Goal: Task Accomplishment & Management: Use online tool/utility

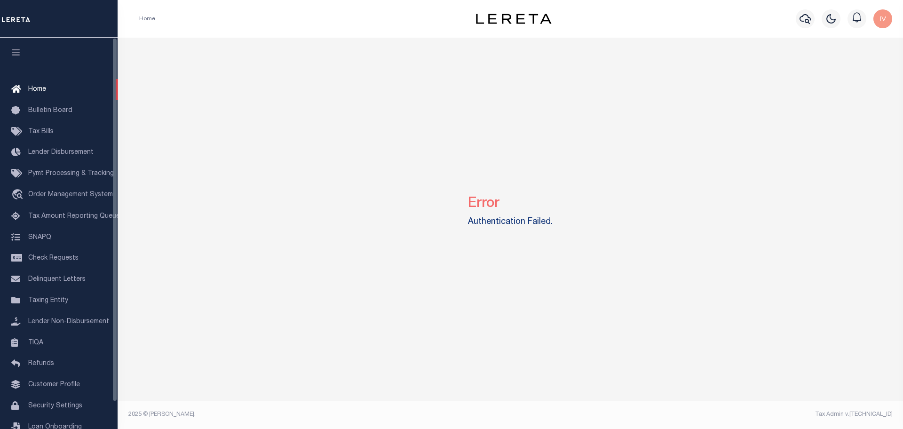
click at [488, 243] on div "Error Authentication Failed." at bounding box center [510, 209] width 779 height 343
click at [185, 215] on div "Error Authentication Failed." at bounding box center [510, 209] width 779 height 343
click at [324, 166] on div "Error Authentication Failed." at bounding box center [510, 209] width 779 height 343
drag, startPoint x: 479, startPoint y: 223, endPoint x: 536, endPoint y: 224, distance: 56.4
click at [518, 235] on div "Error Authentication Failed." at bounding box center [510, 209] width 779 height 343
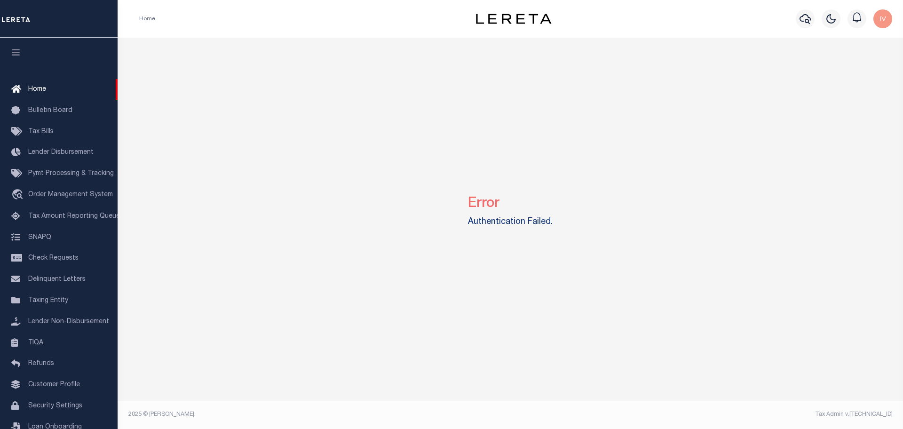
click at [562, 222] on div "Error Authentication Failed." at bounding box center [510, 209] width 779 height 343
drag, startPoint x: 564, startPoint y: 222, endPoint x: 467, endPoint y: 198, distance: 100.1
click at [467, 198] on div "Error Authentication Failed." at bounding box center [510, 209] width 779 height 343
click at [474, 218] on label "Authentication Failed." at bounding box center [510, 222] width 85 height 13
click at [170, 106] on div "Error Authentication Failed." at bounding box center [510, 209] width 779 height 343
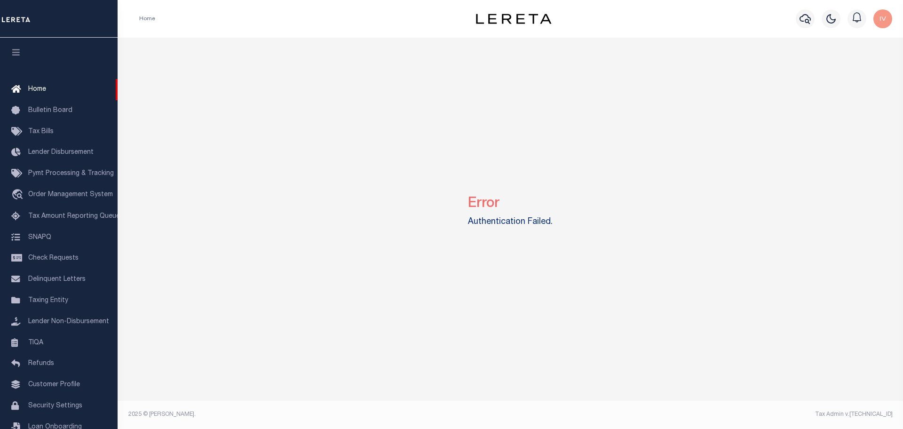
click at [887, 23] on img "button" at bounding box center [883, 18] width 19 height 19
click at [848, 70] on span "Sign out" at bounding box center [846, 67] width 27 height 7
click at [338, 145] on div "Error Authentication Failed." at bounding box center [510, 209] width 779 height 343
click at [329, 176] on div "Error Authentication Failed." at bounding box center [510, 209] width 779 height 343
click at [181, 248] on div "Error Authentication Failed." at bounding box center [510, 209] width 779 height 343
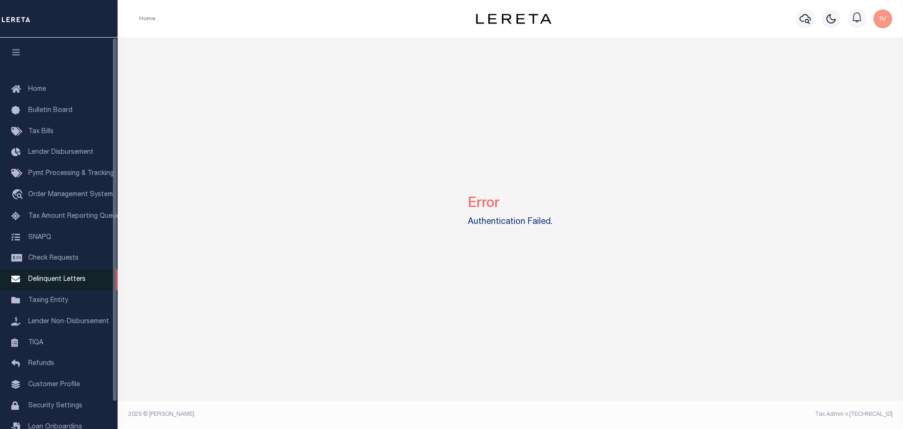
click at [81, 283] on span "Delinquent Letters" at bounding box center [56, 279] width 57 height 7
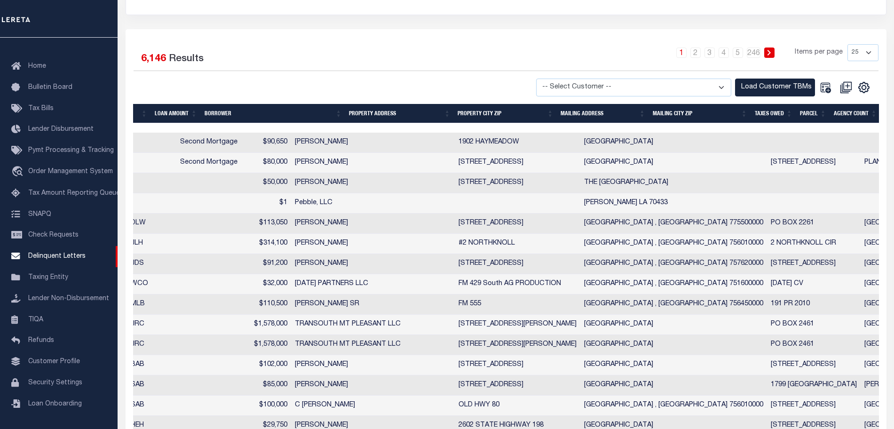
scroll to position [0, 940]
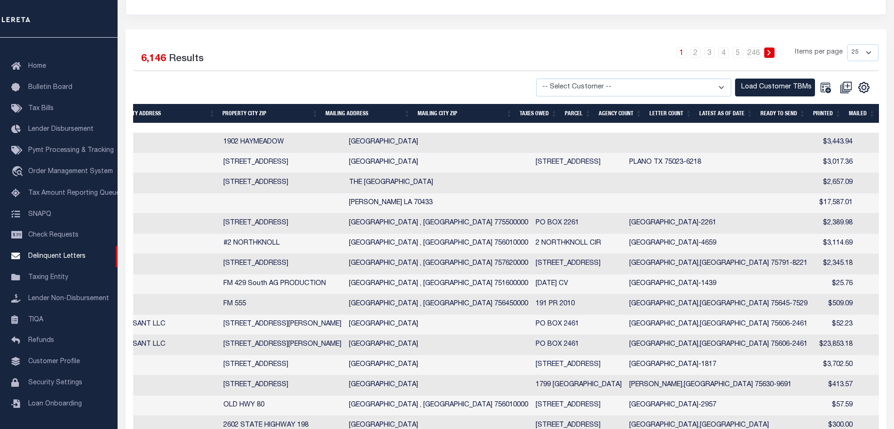
click at [626, 248] on td "LONGVIEW,TX 75601-4659" at bounding box center [719, 244] width 186 height 20
checkbox input "true"
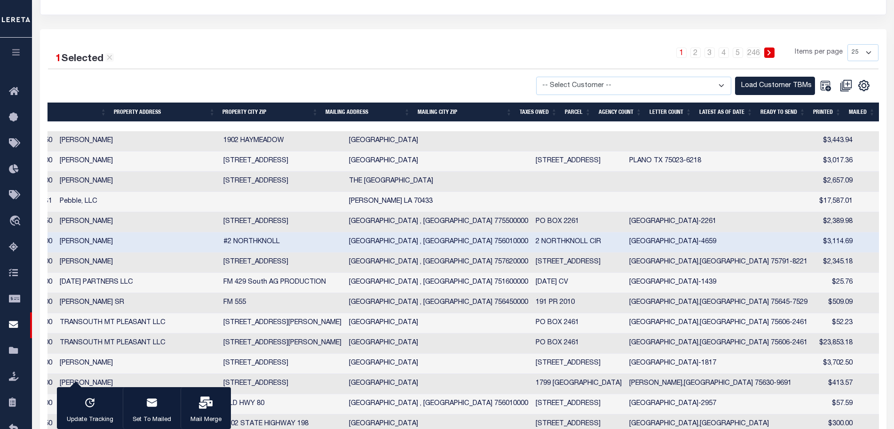
checkbox input "true"
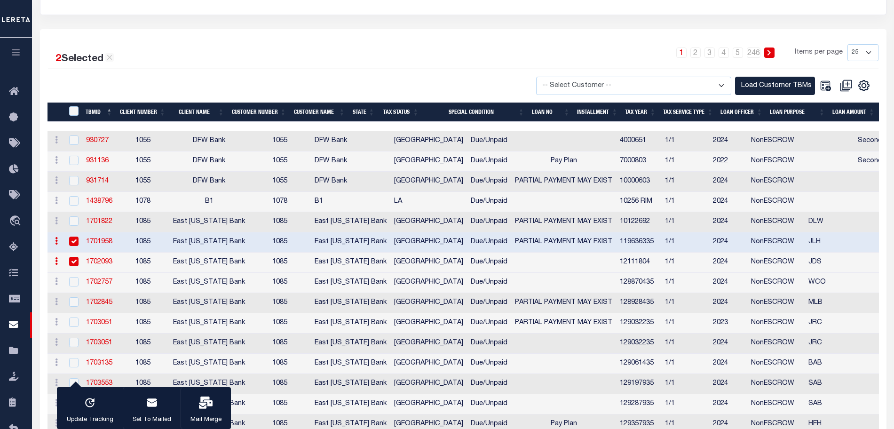
click at [179, 243] on span "East [US_STATE] Bank" at bounding box center [209, 241] width 72 height 7
checkbox input "false"
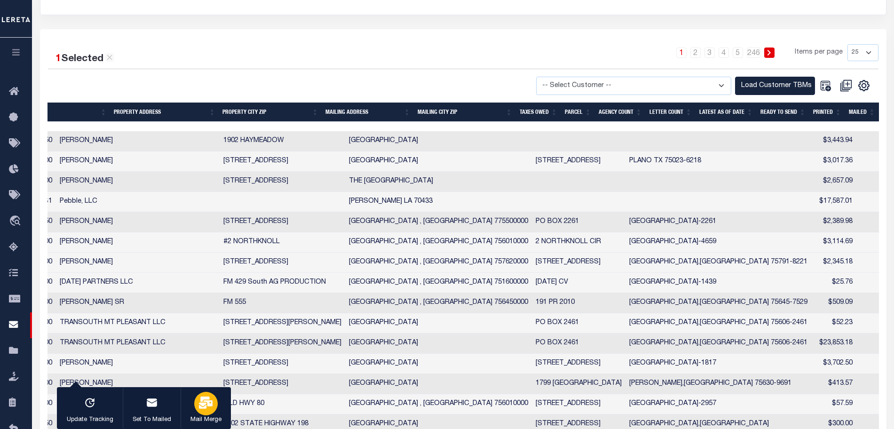
click at [208, 394] on div "button" at bounding box center [206, 404] width 24 height 24
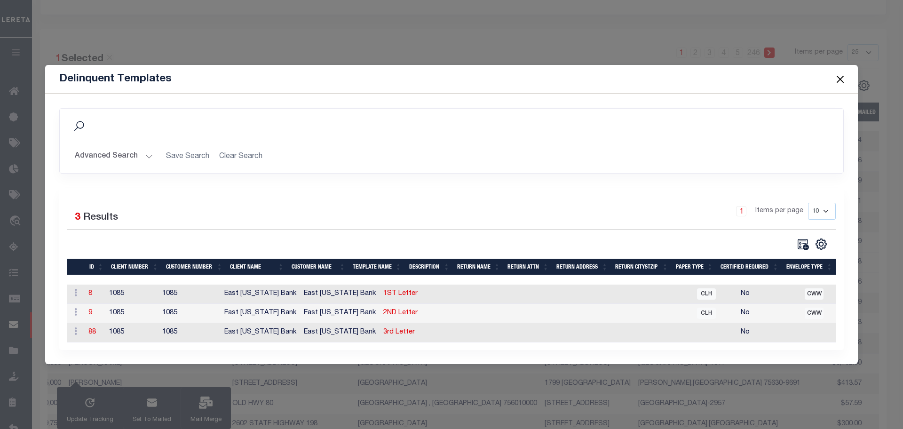
click at [380, 297] on td "1ST Letter" at bounding box center [407, 294] width 55 height 19
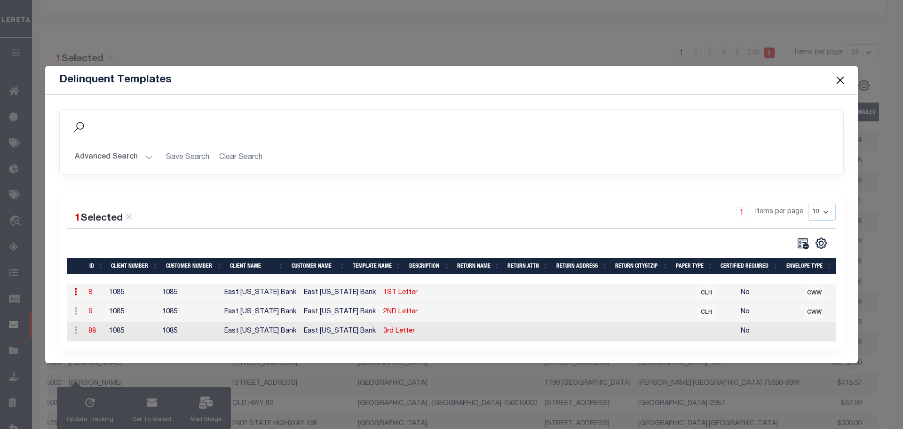
click at [383, 290] on link "1ST Letter" at bounding box center [400, 292] width 34 height 7
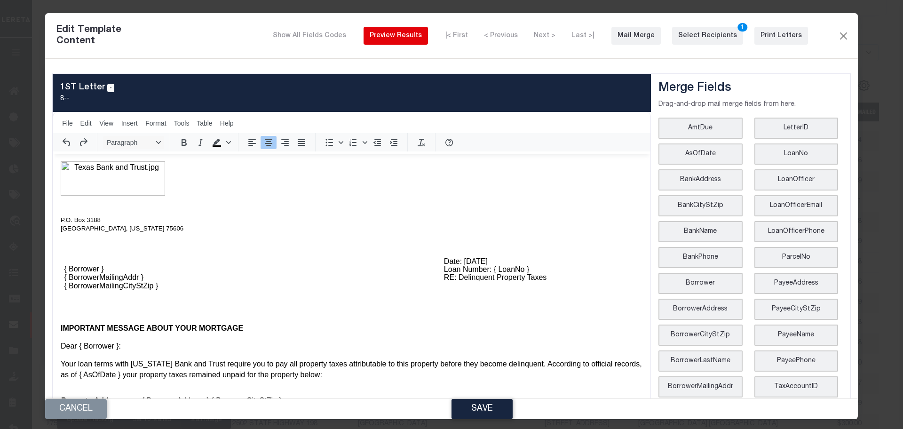
click at [422, 37] on div "Preview Results" at bounding box center [396, 36] width 52 height 10
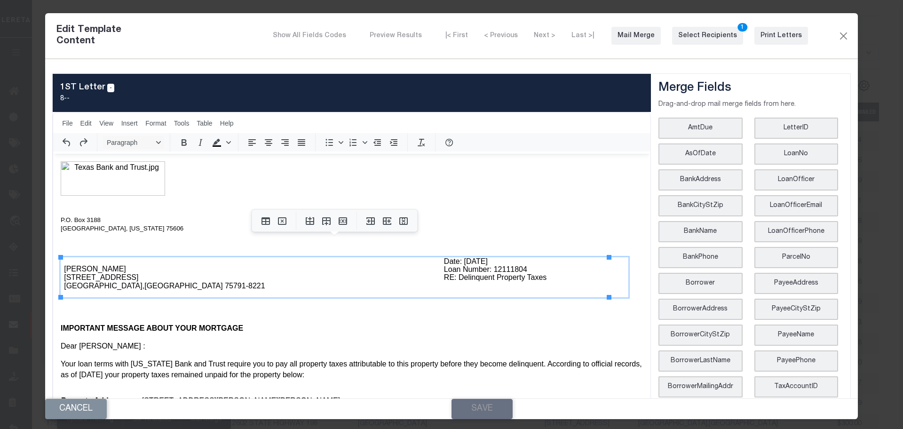
drag, startPoint x: 122, startPoint y: 268, endPoint x: 58, endPoint y: 269, distance: 64.5
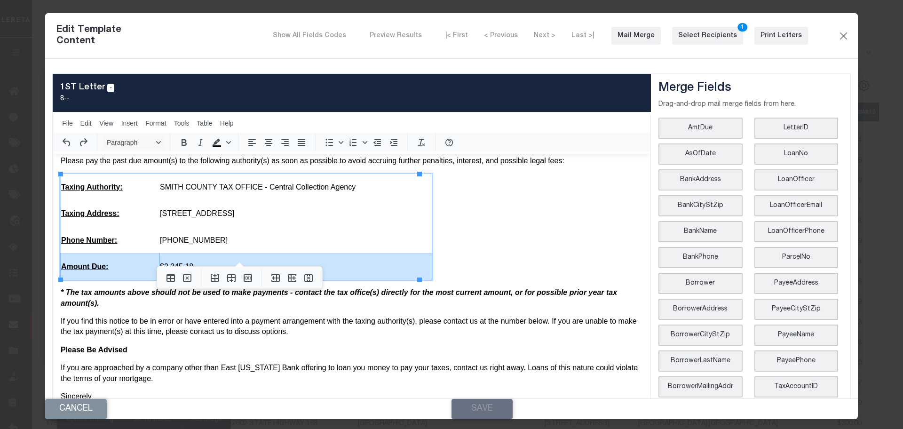
drag, startPoint x: 209, startPoint y: 264, endPoint x: 151, endPoint y: 263, distance: 57.9
click at [151, 263] on tr "Amount Due: $2,345.18" at bounding box center [246, 267] width 371 height 26
click at [764, 29] on button "Print Letters" at bounding box center [782, 36] width 54 height 18
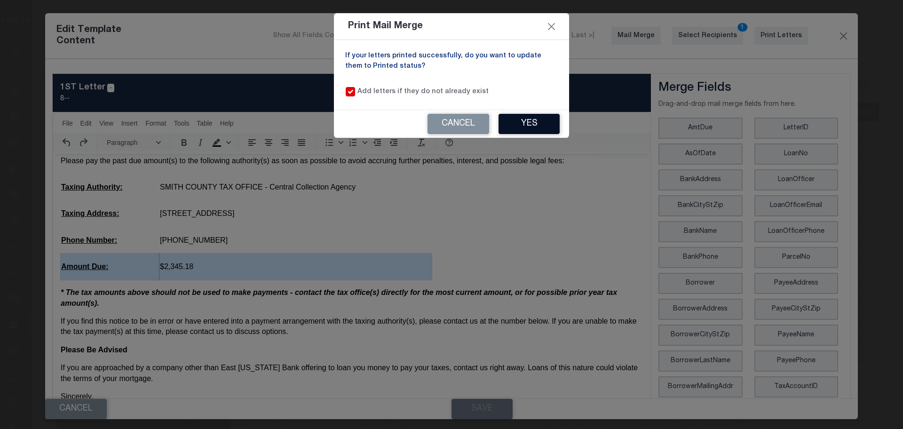
click at [510, 120] on button "Yes" at bounding box center [529, 124] width 61 height 20
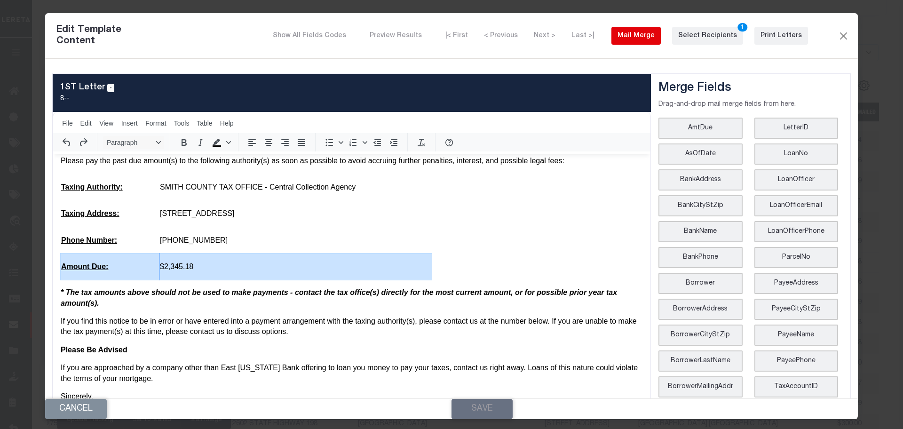
click at [621, 34] on div "Mail Merge" at bounding box center [636, 36] width 37 height 10
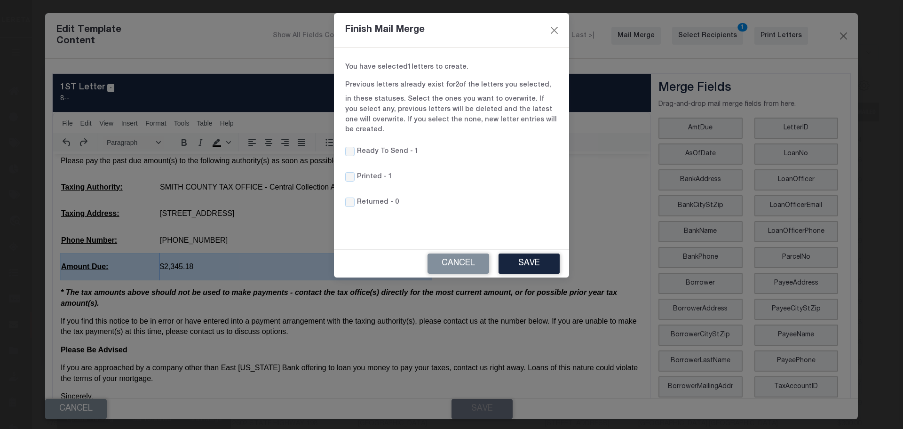
click at [375, 172] on label "Printed -" at bounding box center [372, 177] width 30 height 10
click at [355, 172] on input "Printed -" at bounding box center [349, 176] width 9 height 9
checkbox input "true"
click at [533, 254] on button "Save" at bounding box center [529, 264] width 61 height 20
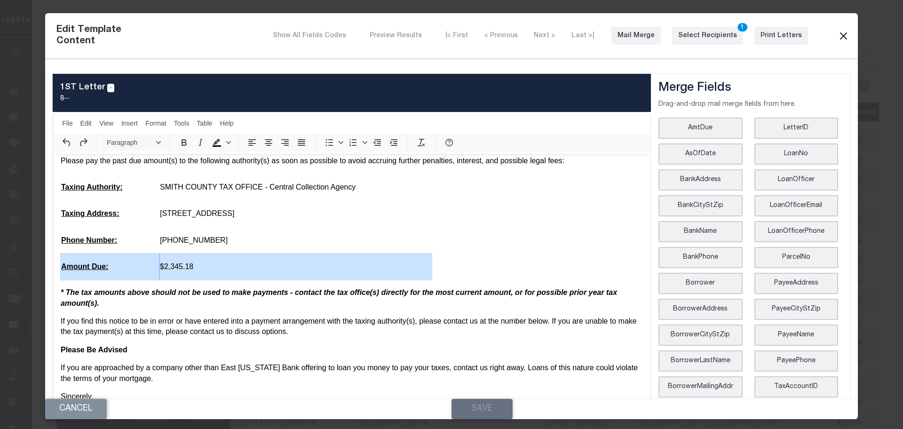
click at [838, 34] on button "Close" at bounding box center [843, 36] width 11 height 12
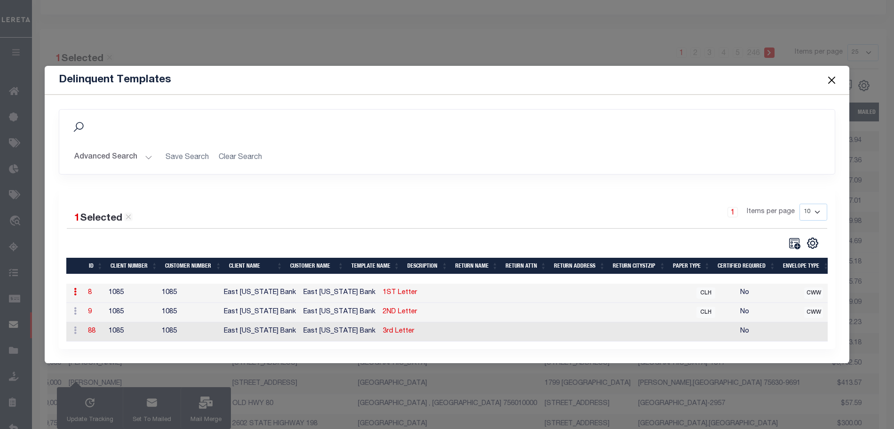
click at [836, 76] on button "Close" at bounding box center [832, 80] width 12 height 12
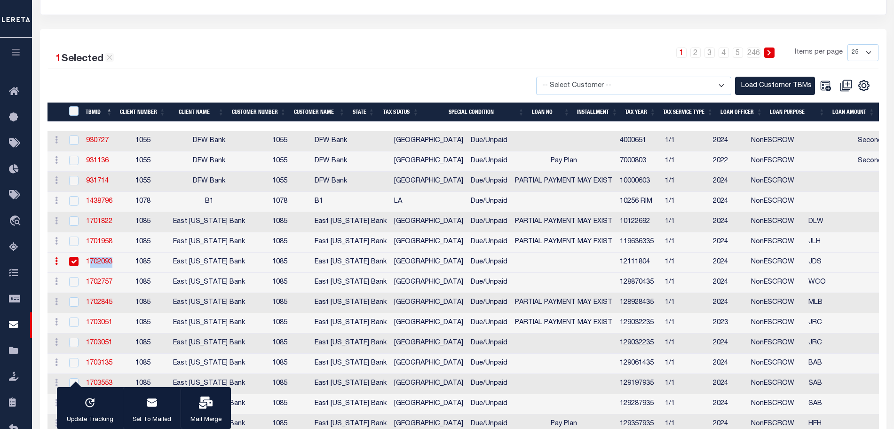
drag, startPoint x: 120, startPoint y: 272, endPoint x: 81, endPoint y: 264, distance: 40.2
copy link "1702093"
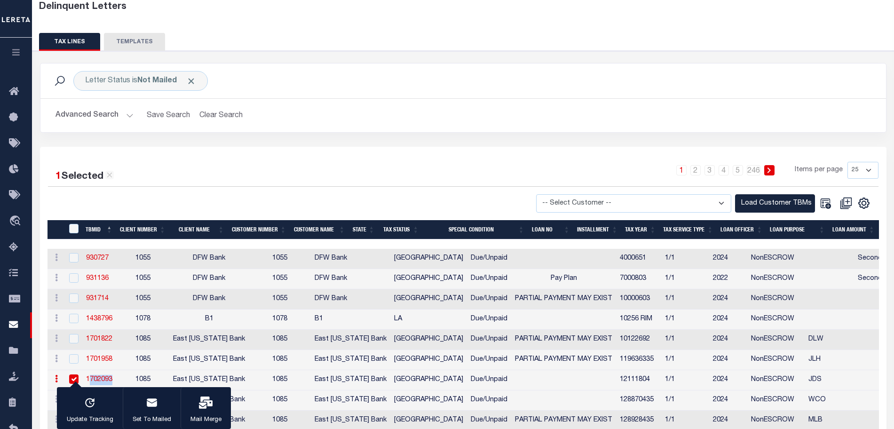
click at [103, 119] on button "Advanced Search" at bounding box center [95, 115] width 78 height 18
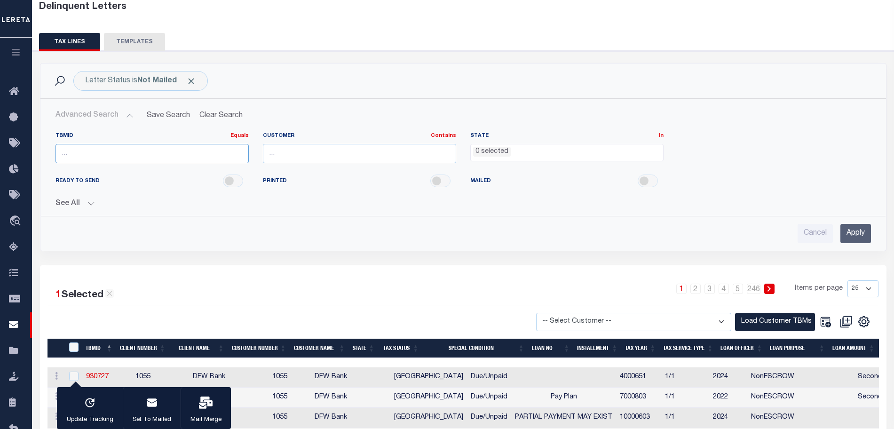
click at [91, 157] on input "number" at bounding box center [152, 153] width 193 height 19
paste input "1702093"
type input "1702093"
click at [858, 224] on input "Apply" at bounding box center [856, 233] width 31 height 19
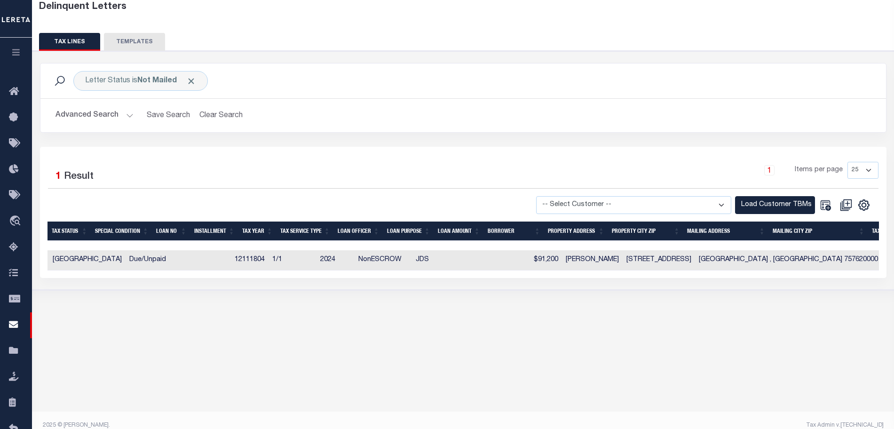
scroll to position [0, 224]
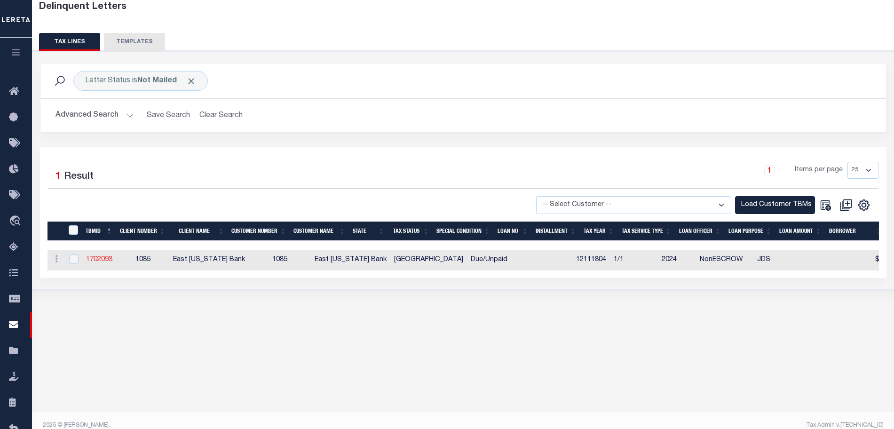
click at [101, 260] on link "1702093" at bounding box center [99, 259] width 26 height 7
checkbox input "true"
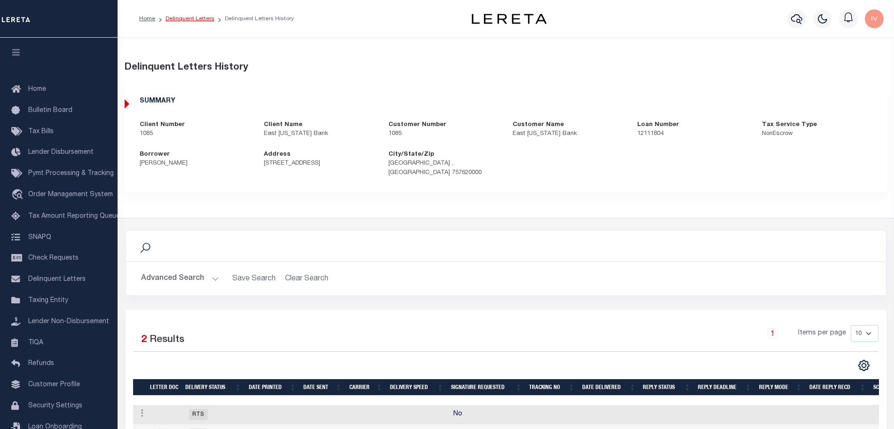
click at [205, 22] on link "Delinquent Letters" at bounding box center [190, 19] width 49 height 6
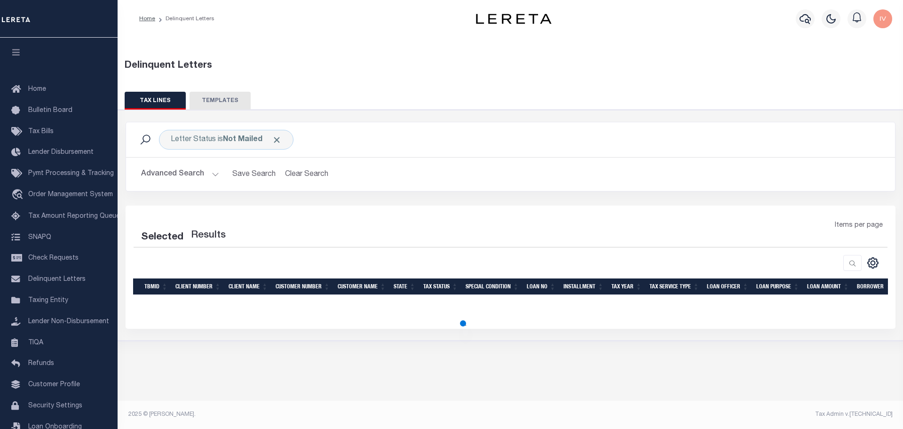
click at [190, 180] on button "Advanced Search" at bounding box center [180, 174] width 78 height 18
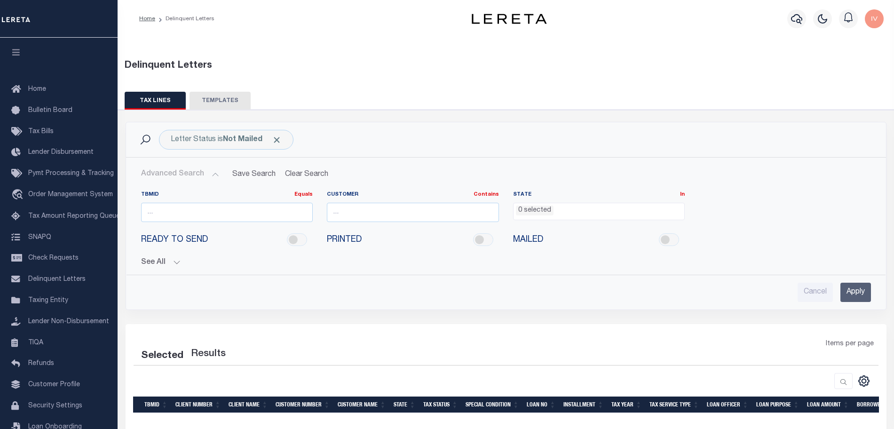
click at [187, 201] on div "TBMID Equals Equals Is Not Equal To Is Greater Than Is Less Than" at bounding box center [227, 206] width 172 height 31
click at [184, 209] on input "number" at bounding box center [227, 212] width 172 height 19
paste input "1702093"
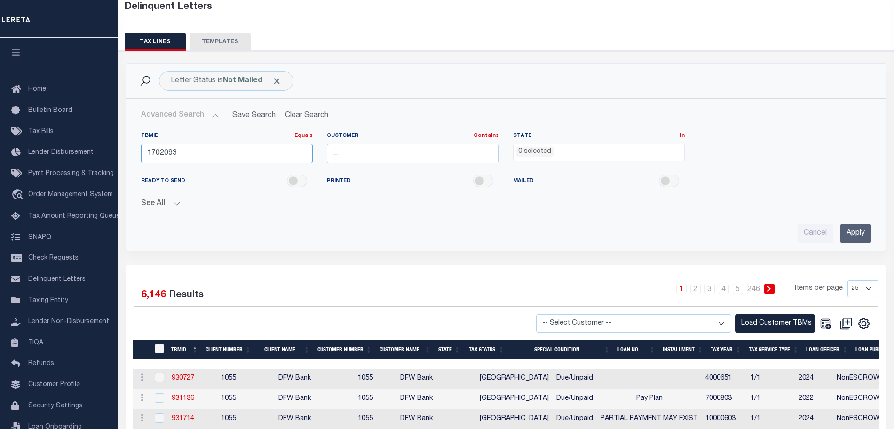
type input "1702093"
click at [863, 231] on input "Apply" at bounding box center [856, 233] width 31 height 19
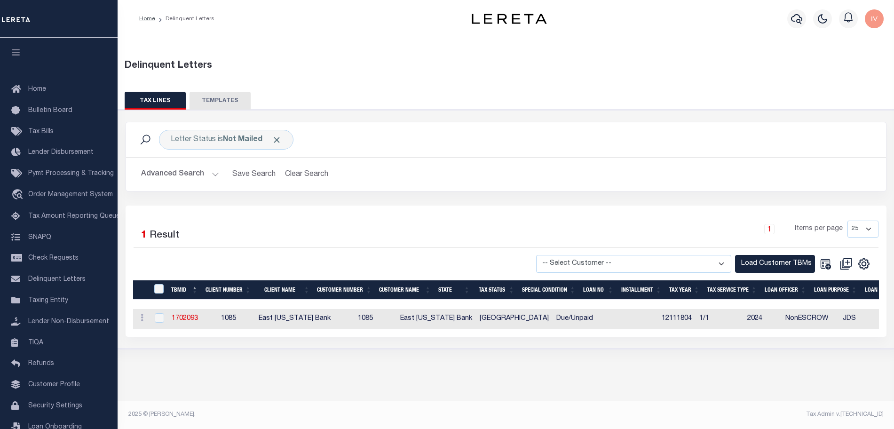
scroll to position [0, 0]
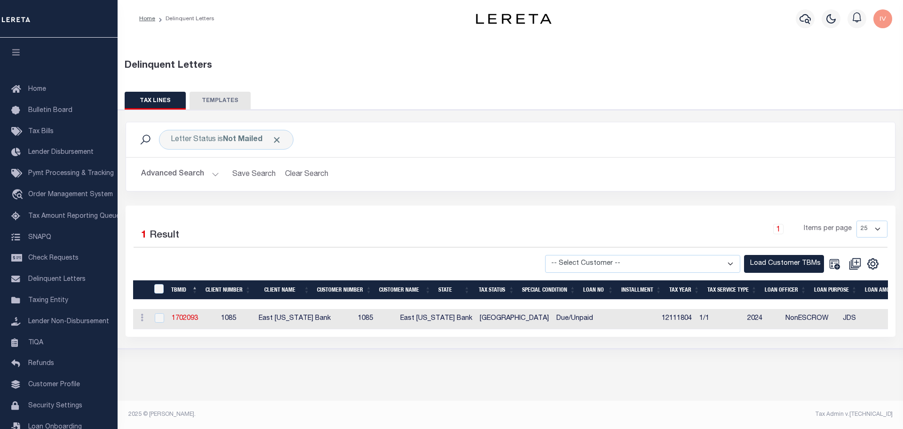
click at [782, 312] on td "NonESCROW" at bounding box center [810, 319] width 57 height 20
checkbox input "true"
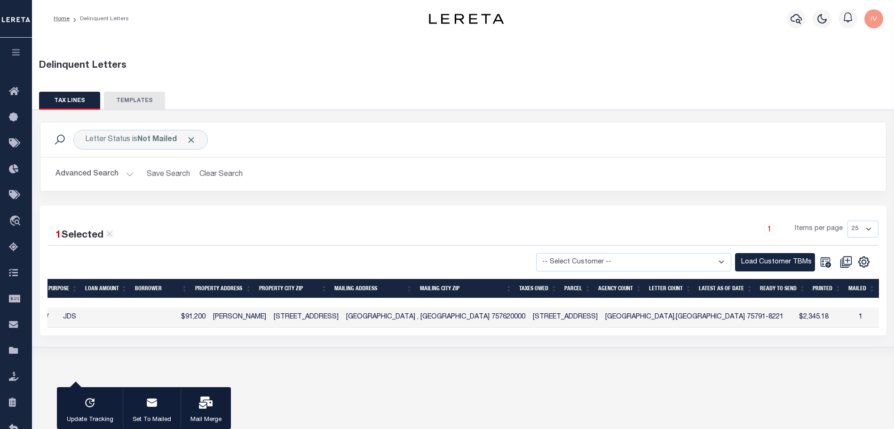
scroll to position [0, 459]
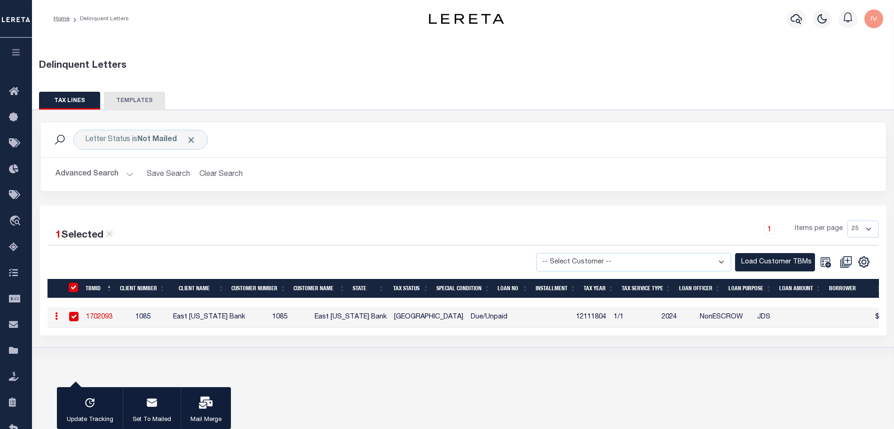
click at [109, 318] on link "1702093" at bounding box center [99, 317] width 26 height 7
checkbox input "false"
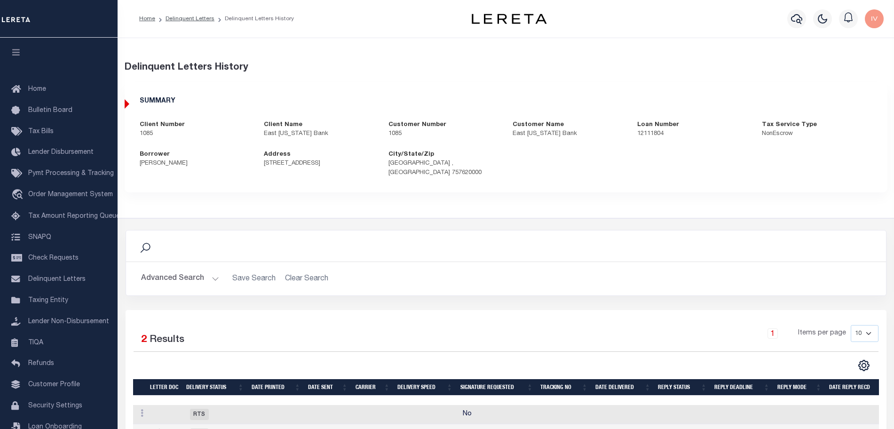
scroll to position [62, 0]
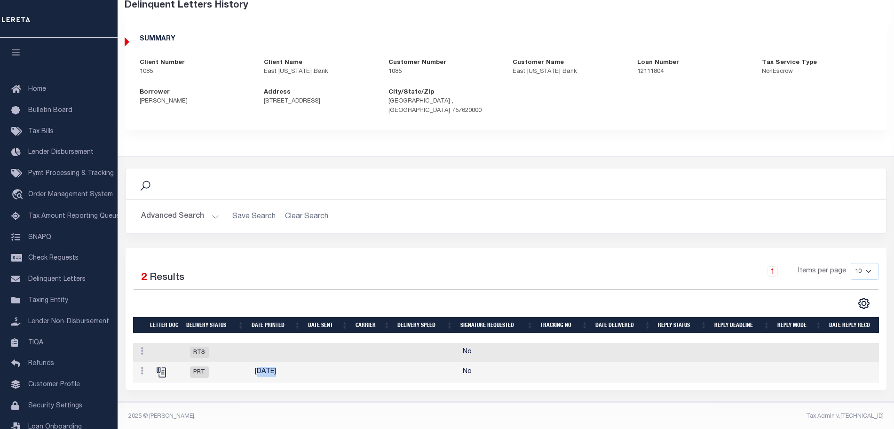
drag, startPoint x: 317, startPoint y: 362, endPoint x: 257, endPoint y: 364, distance: 59.3
click at [257, 364] on tr "Details Delete PRT [DATE] No" at bounding box center [550, 372] width 835 height 20
click at [377, 409] on footer "2025 © LERETA. Tax Admin v.1.2.12.1" at bounding box center [506, 417] width 777 height 28
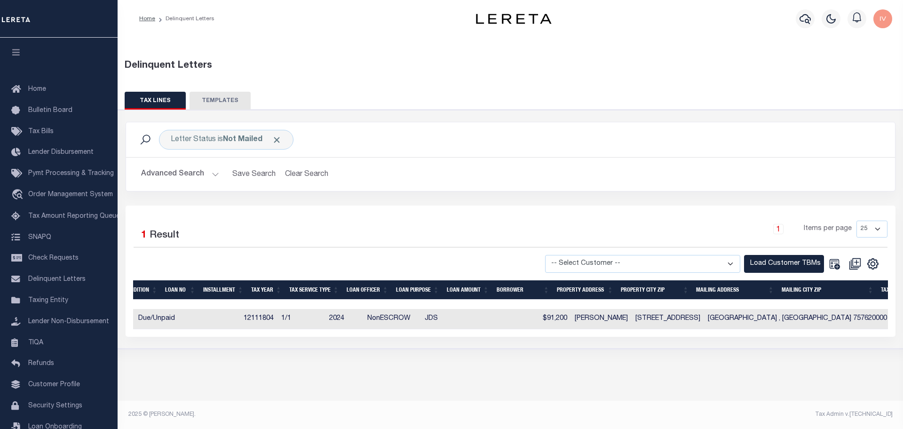
scroll to position [0, 359]
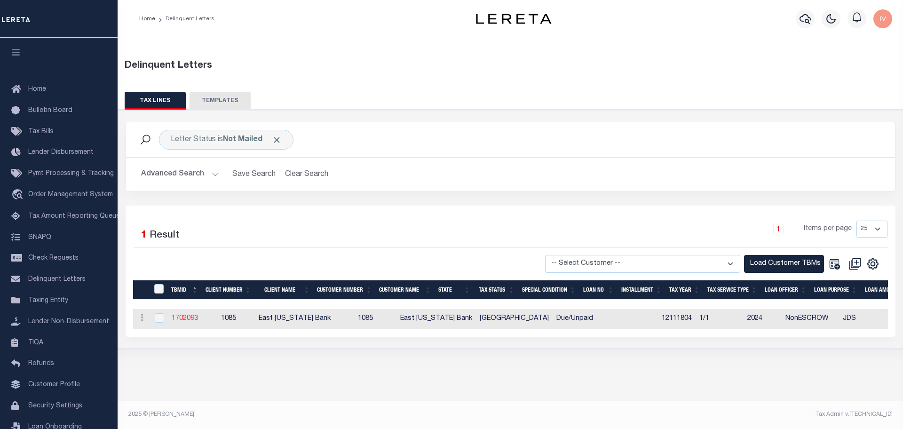
click at [183, 318] on link "1702093" at bounding box center [185, 318] width 26 height 7
checkbox input "true"
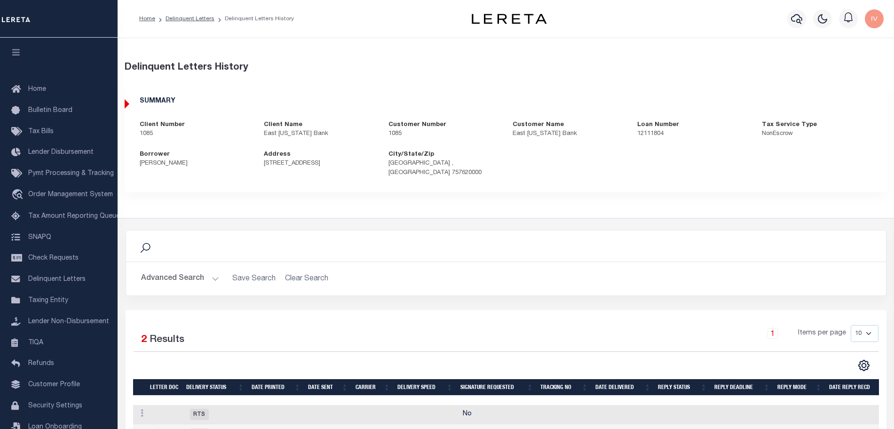
scroll to position [62, 0]
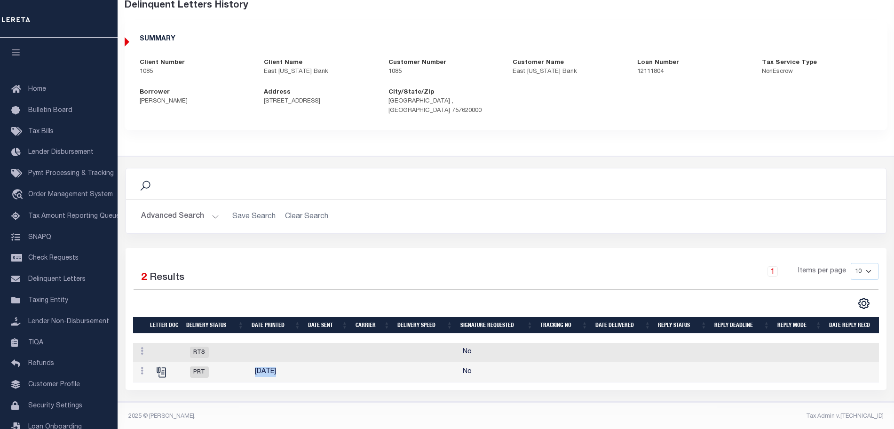
drag, startPoint x: 254, startPoint y: 362, endPoint x: 324, endPoint y: 360, distance: 70.1
click at [324, 362] on tr "Details Delete PRT [DATE] No" at bounding box center [550, 372] width 835 height 20
click at [522, 362] on td "No" at bounding box center [499, 372] width 80 height 20
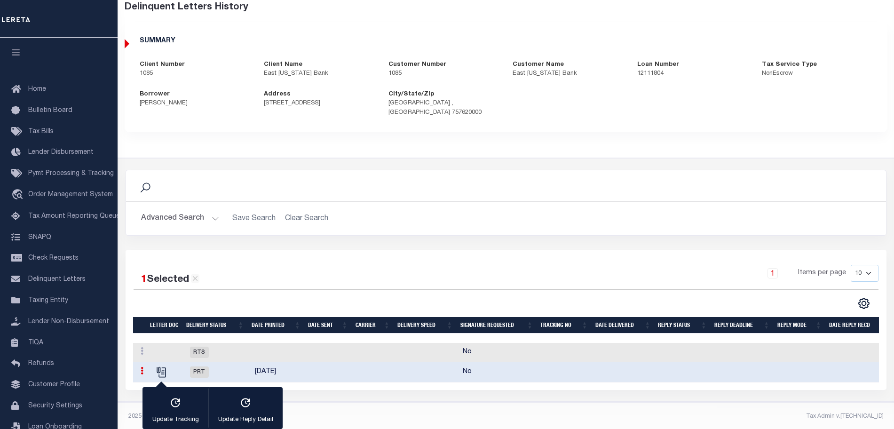
scroll to position [0, 0]
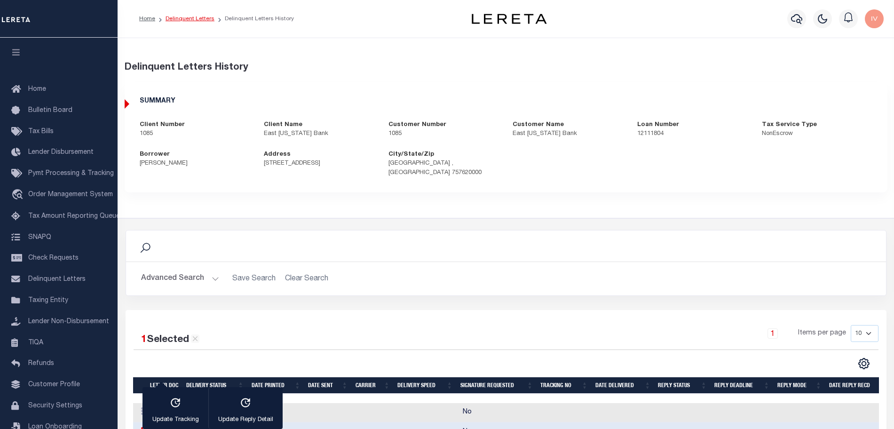
click at [181, 18] on link "Delinquent Letters" at bounding box center [190, 19] width 49 height 6
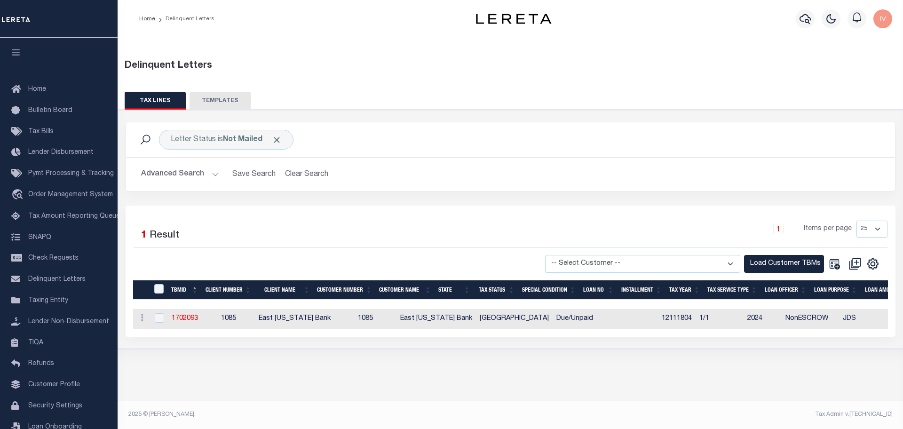
click at [207, 174] on button "Advanced Search" at bounding box center [180, 174] width 78 height 18
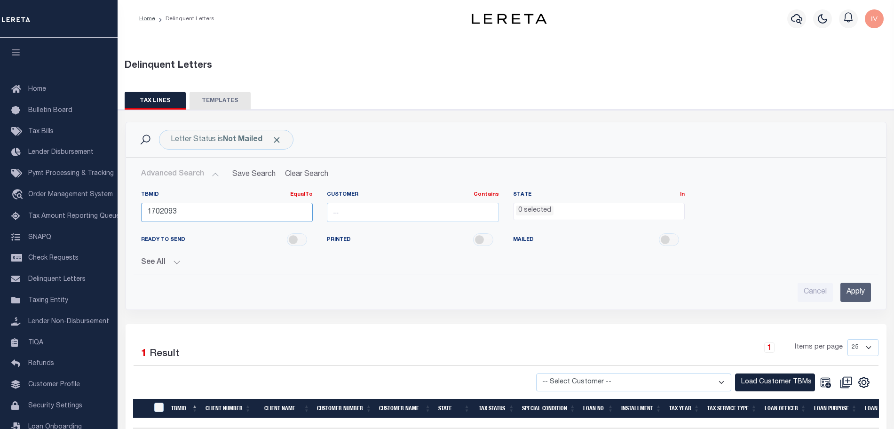
click at [182, 213] on input "1702093" at bounding box center [227, 212] width 172 height 19
click at [304, 175] on button "Clear Search" at bounding box center [306, 174] width 51 height 18
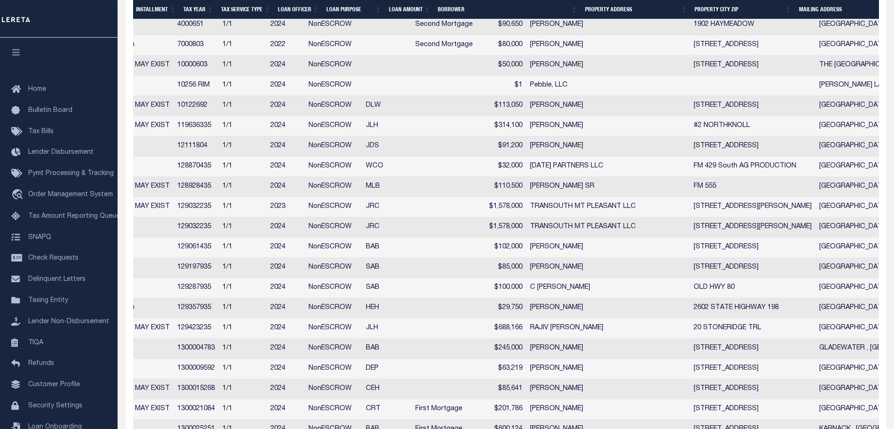
scroll to position [0, 234]
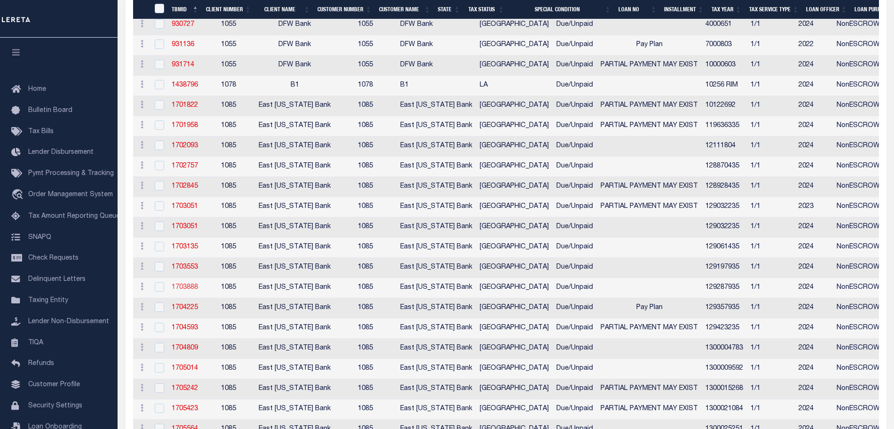
click link "1703888"
checkbox input "true"
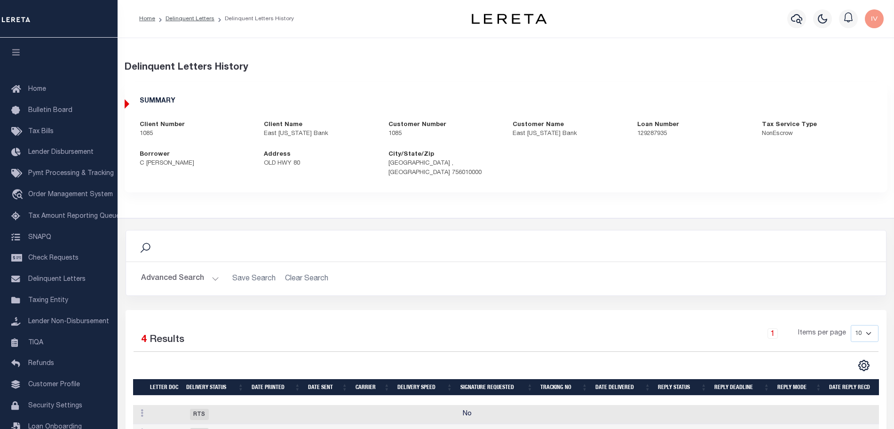
click at [193, 15] on li "Delinquent Letters" at bounding box center [184, 19] width 59 height 8
click at [192, 20] on link "Delinquent Letters" at bounding box center [190, 19] width 49 height 6
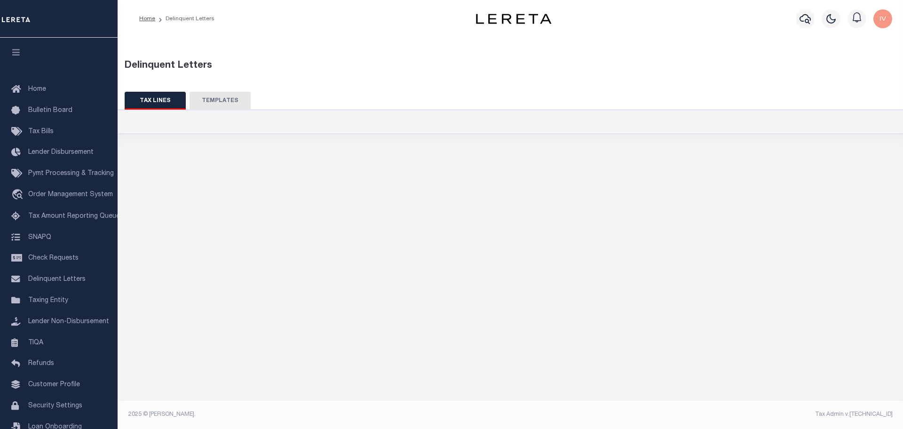
select select
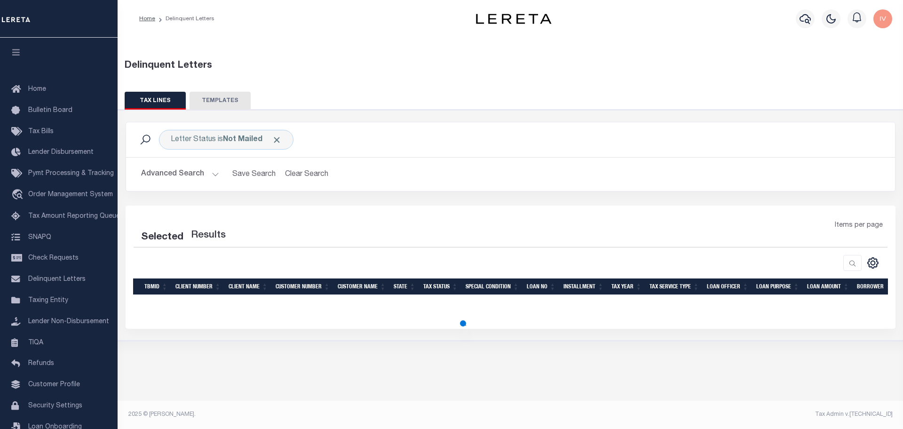
click at [194, 175] on button "Advanced Search" at bounding box center [180, 174] width 78 height 18
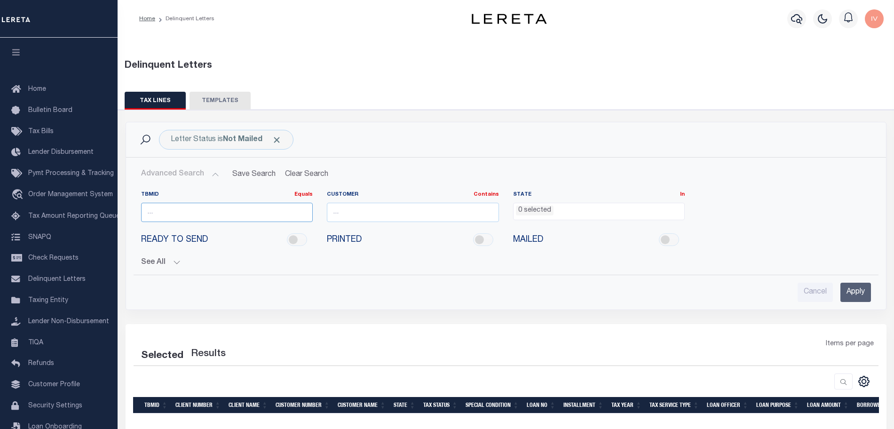
click at [198, 213] on input "number" at bounding box center [227, 212] width 172 height 19
paste input "1703888"
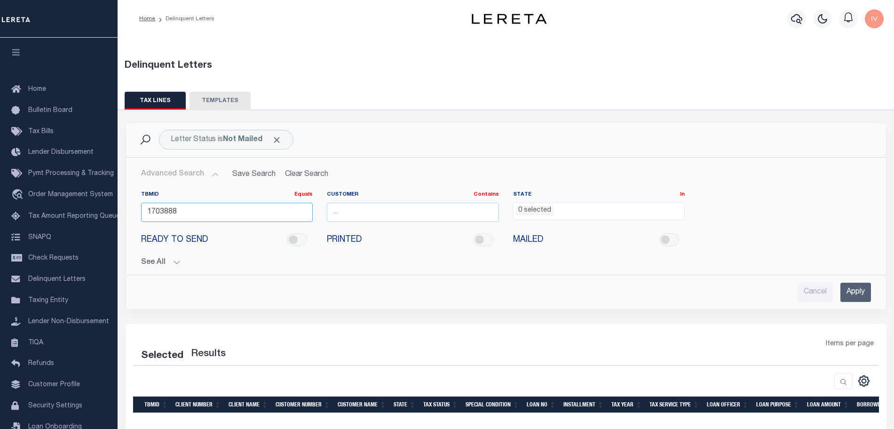
type input "1703888"
click at [849, 287] on input "Apply" at bounding box center [856, 292] width 31 height 19
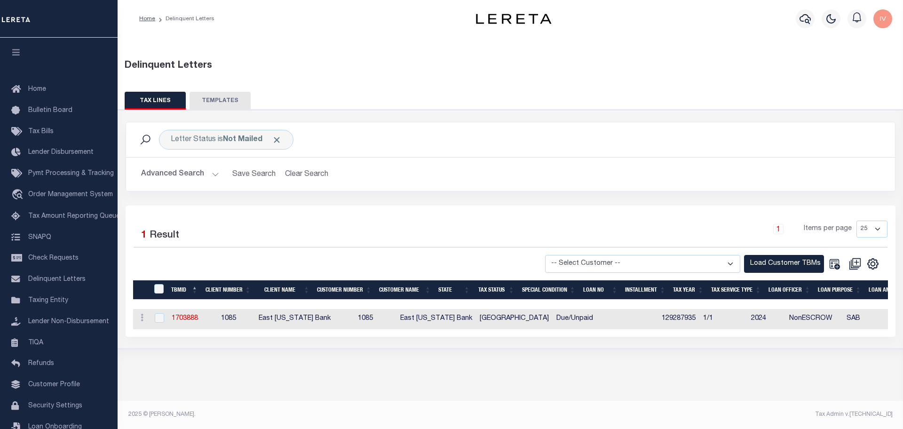
click at [227, 98] on button "TEMPLATES" at bounding box center [220, 101] width 61 height 18
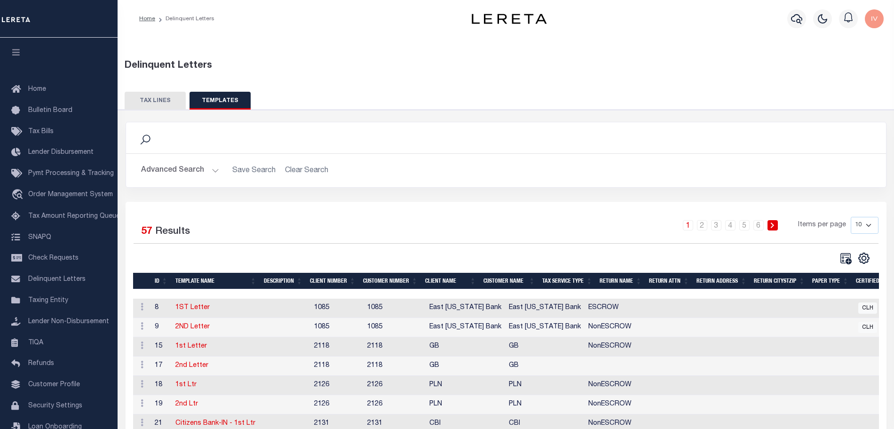
click at [148, 102] on button "TAX LINES" at bounding box center [155, 101] width 61 height 18
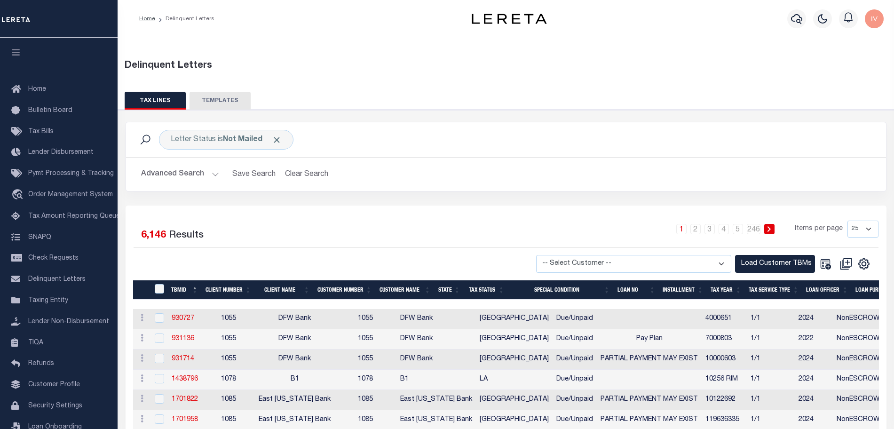
click at [187, 175] on button "Advanced Search" at bounding box center [180, 174] width 78 height 18
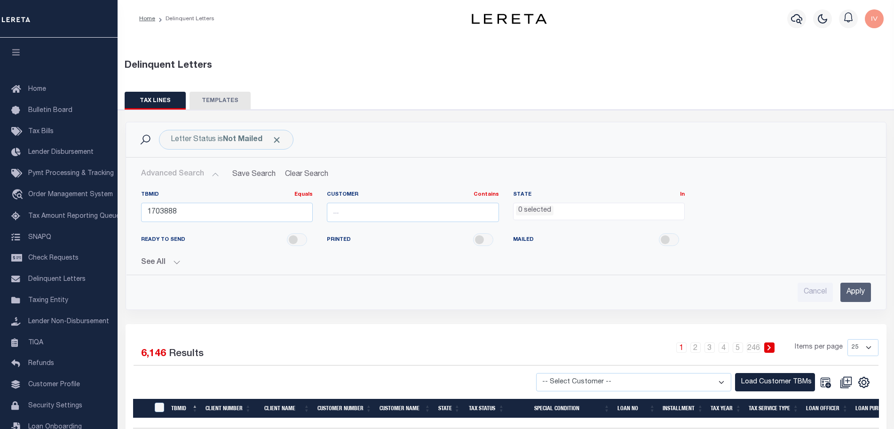
click at [858, 291] on input "Apply" at bounding box center [856, 292] width 31 height 19
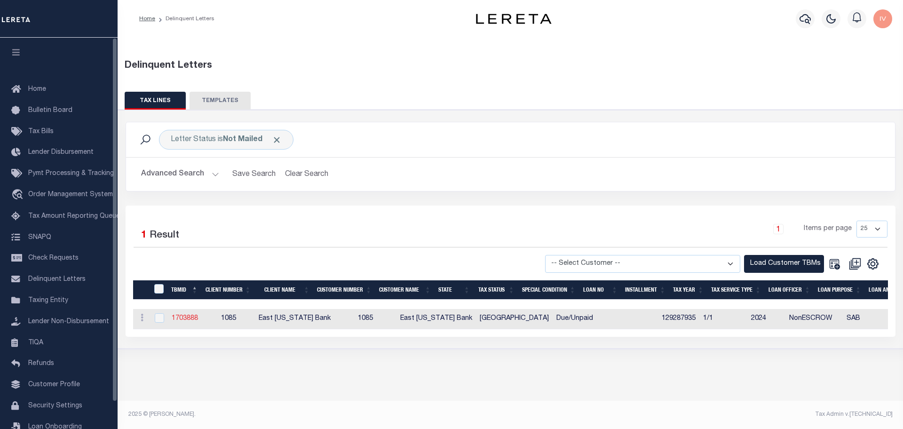
click at [182, 319] on link "1703888" at bounding box center [185, 318] width 26 height 7
checkbox input "true"
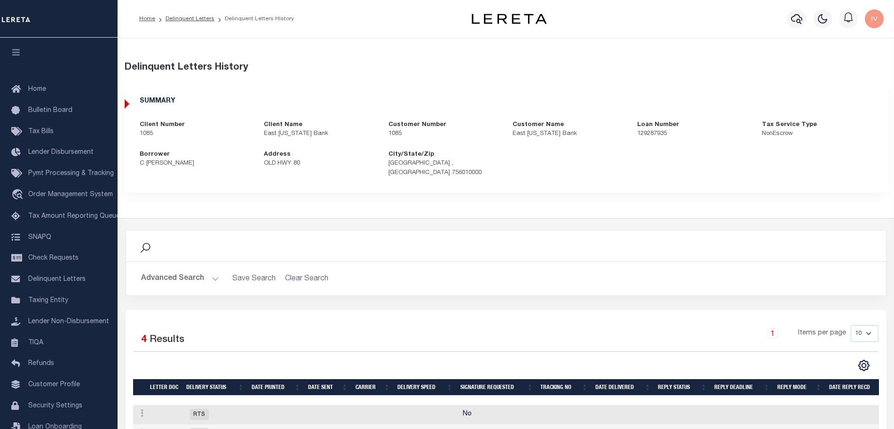
scroll to position [102, 0]
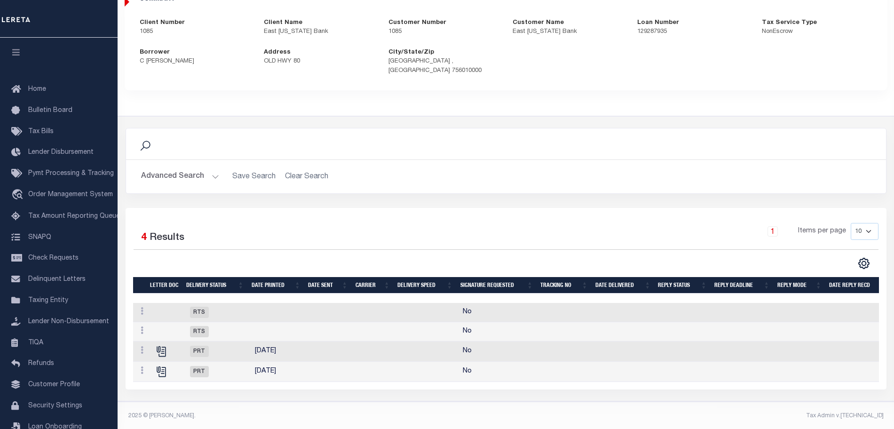
drag, startPoint x: 257, startPoint y: 358, endPoint x: 304, endPoint y: 361, distance: 47.6
click at [304, 362] on td "08/05/2025" at bounding box center [279, 372] width 56 height 20
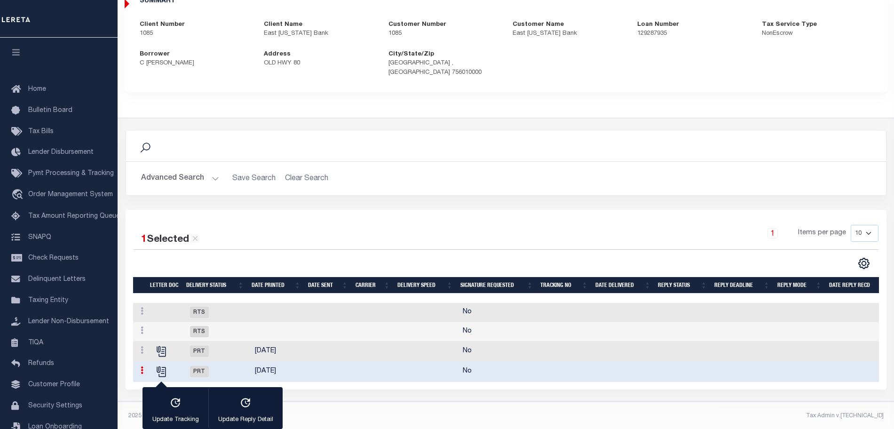
click at [304, 362] on td "08/05/2025" at bounding box center [279, 372] width 56 height 20
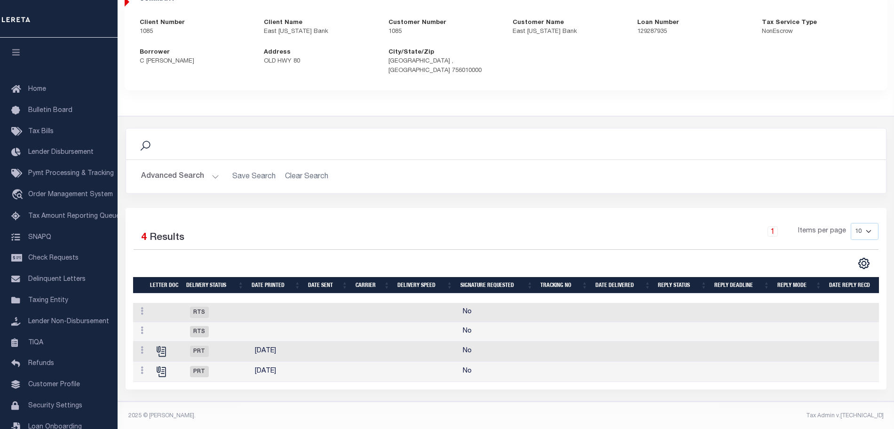
scroll to position [0, 0]
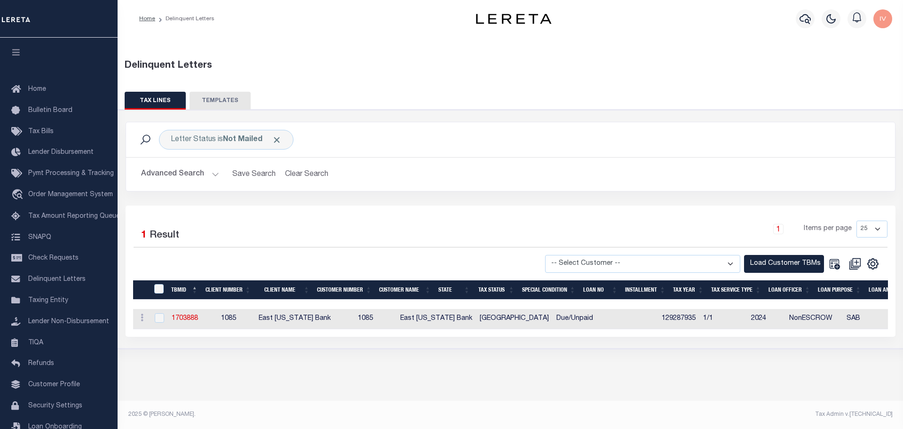
click at [230, 324] on td "1085" at bounding box center [228, 319] width 53 height 20
checkbox input "true"
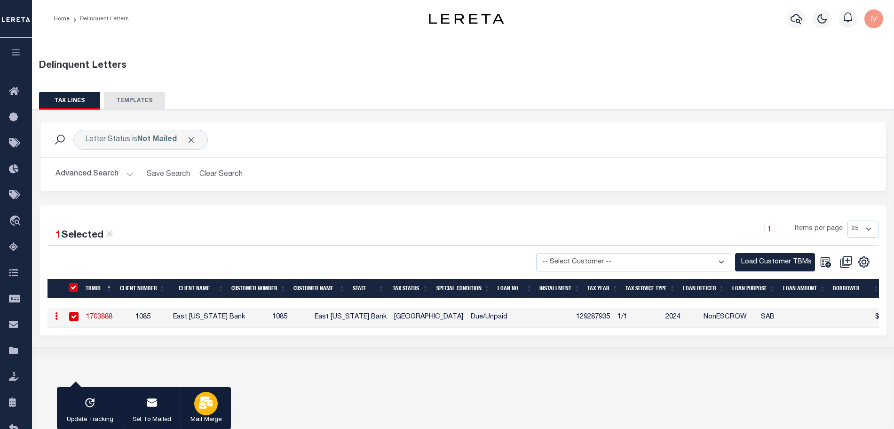
click at [201, 412] on div "button" at bounding box center [206, 404] width 24 height 24
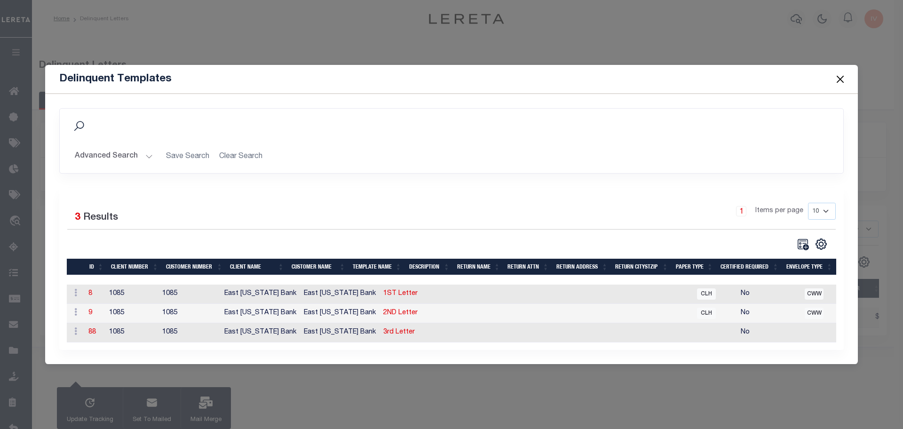
click at [380, 295] on td "1ST Letter" at bounding box center [407, 294] width 55 height 19
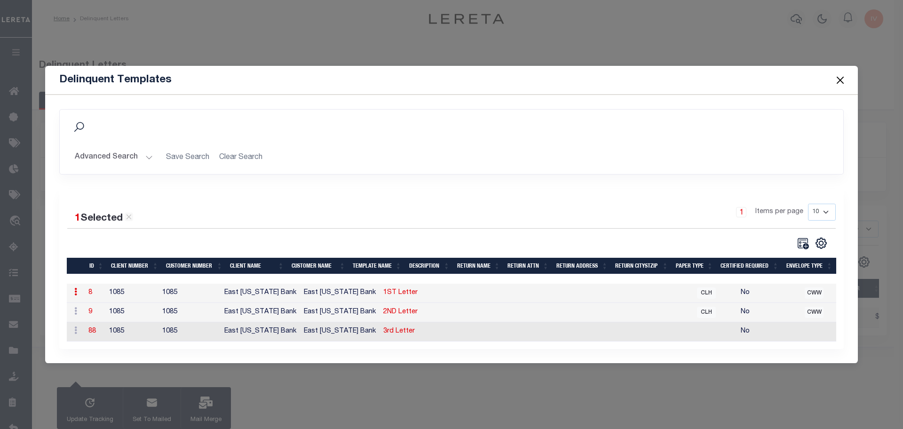
click at [383, 292] on link "1ST Letter" at bounding box center [400, 292] width 34 height 7
type textarea "<p style="text-align: center;"><img style="float: left;" title="Texas Bank and …"
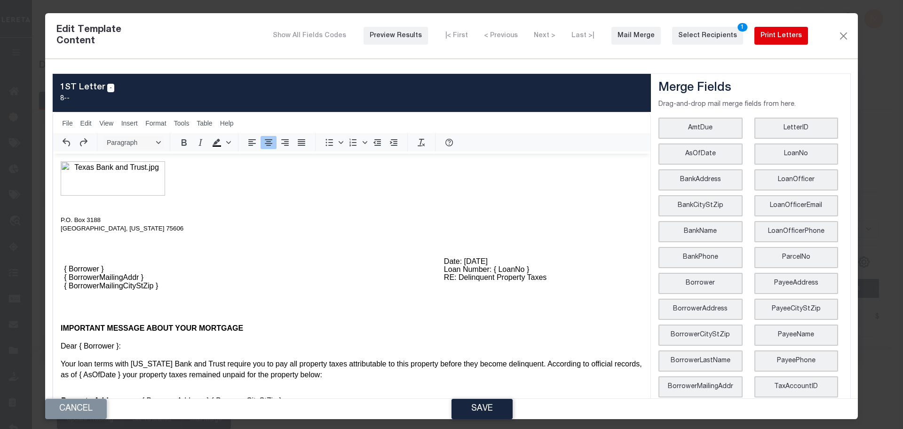
click at [779, 38] on div "Print Letters" at bounding box center [781, 36] width 41 height 10
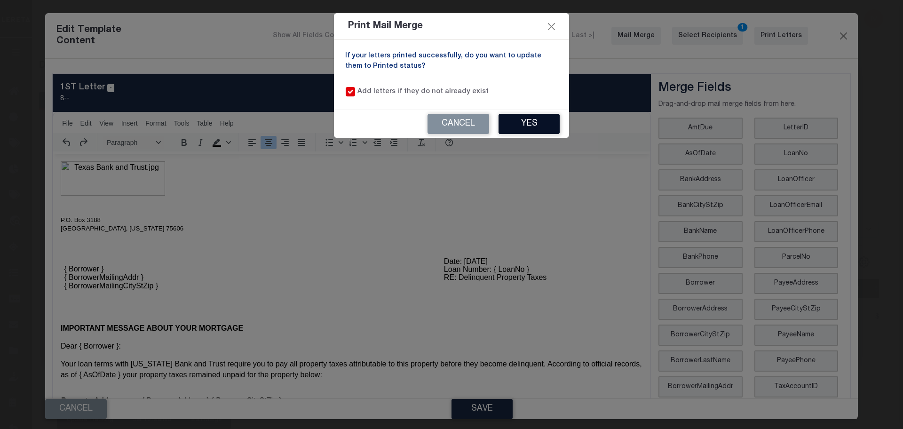
click at [532, 131] on button "Yes" at bounding box center [529, 124] width 61 height 20
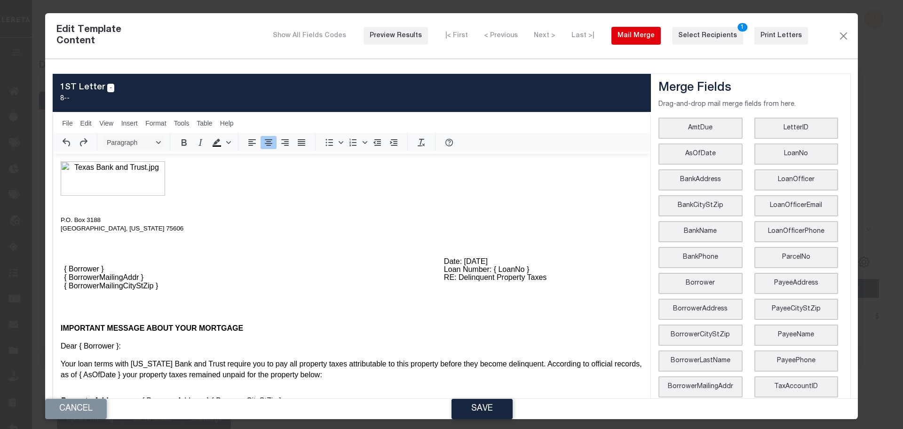
click at [642, 37] on div "Mail Merge" at bounding box center [636, 36] width 37 height 10
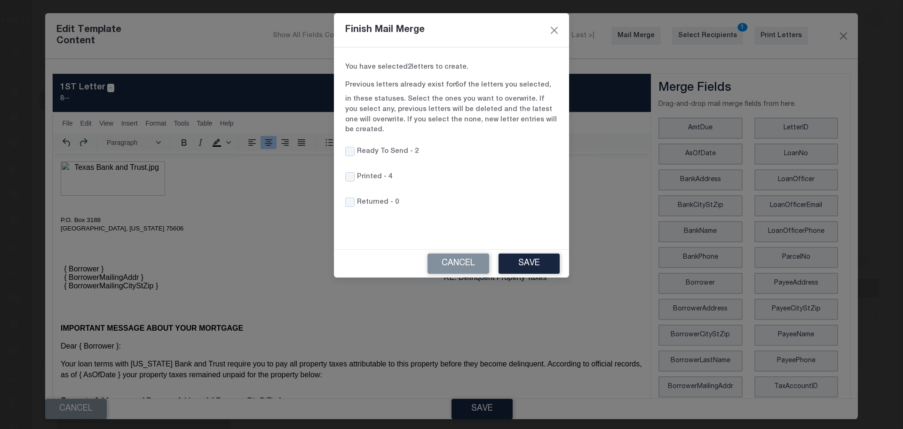
click at [379, 172] on label "Printed -" at bounding box center [372, 177] width 30 height 10
click at [355, 172] on input "Printed -" at bounding box center [349, 176] width 9 height 9
checkbox input "true"
click at [552, 254] on button "Save" at bounding box center [529, 264] width 61 height 20
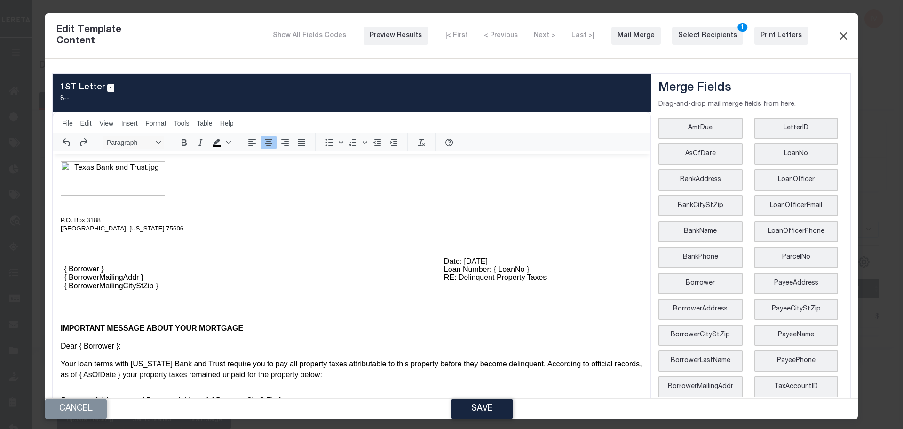
click at [838, 32] on button "Close" at bounding box center [843, 36] width 11 height 12
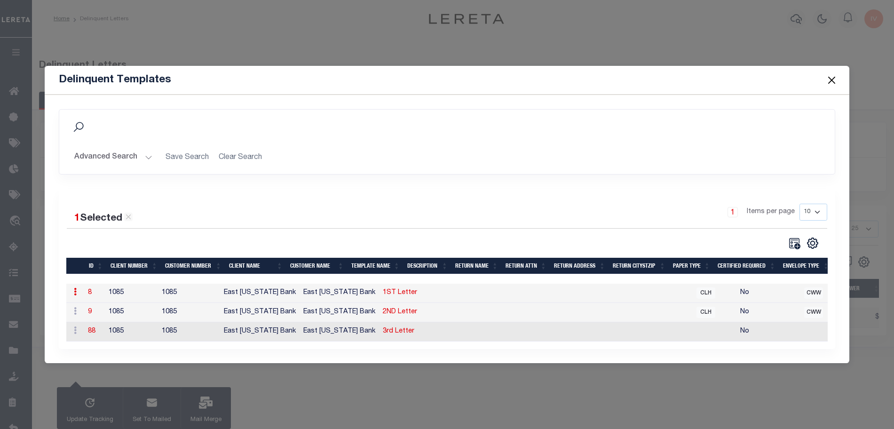
click at [831, 74] on button "Close" at bounding box center [832, 80] width 12 height 12
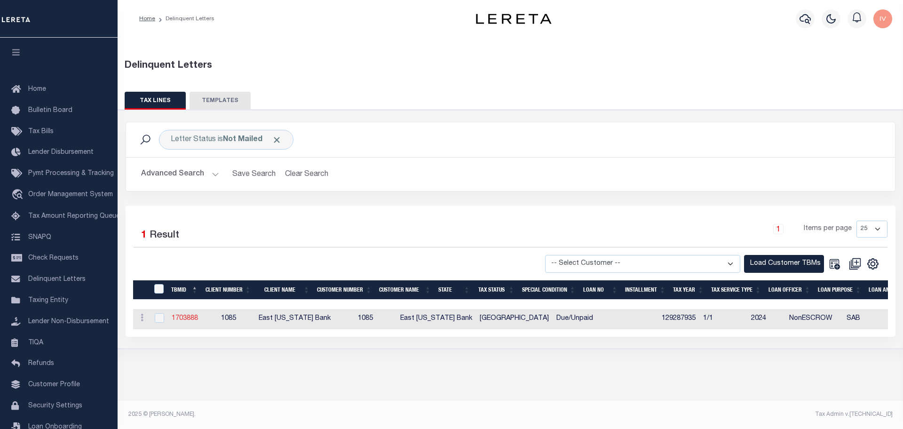
click at [185, 319] on link "1703888" at bounding box center [185, 318] width 26 height 7
checkbox input "true"
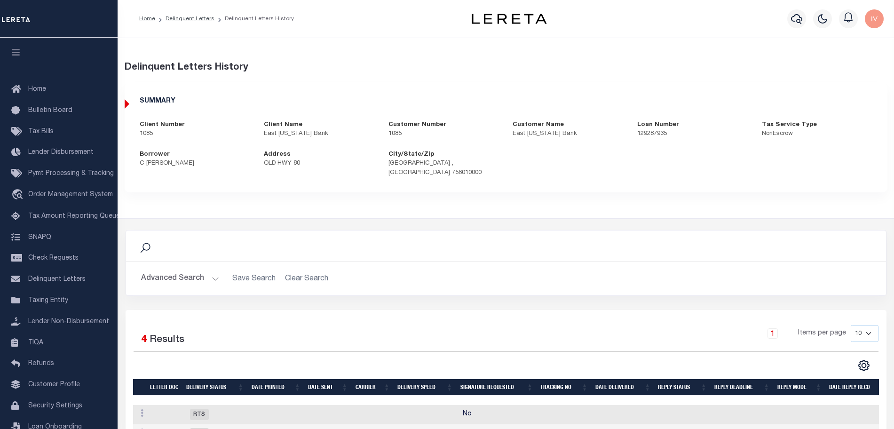
scroll to position [102, 0]
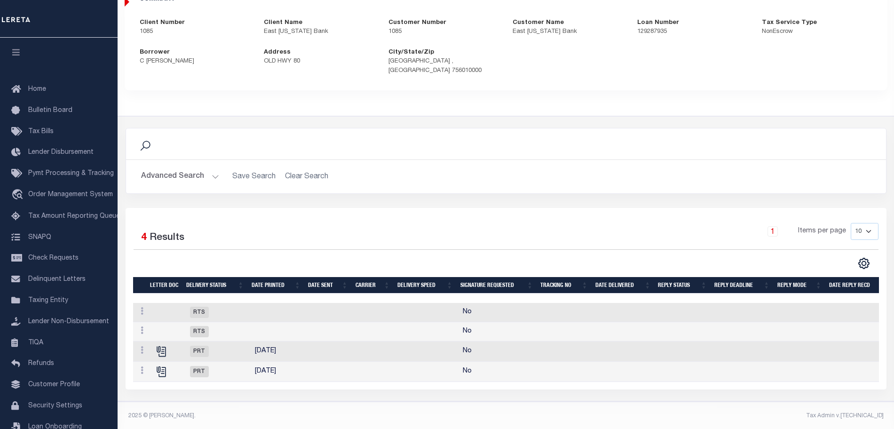
drag, startPoint x: 248, startPoint y: 359, endPoint x: 298, endPoint y: 362, distance: 49.9
click at [298, 362] on tr "Details Delete PRT [DATE] No" at bounding box center [550, 372] width 835 height 20
drag, startPoint x: 247, startPoint y: 344, endPoint x: 297, endPoint y: 342, distance: 49.4
click at [297, 342] on tr "Details Delete PRT [DATE] No" at bounding box center [550, 352] width 835 height 20
click at [364, 322] on td at bounding box center [376, 331] width 42 height 19
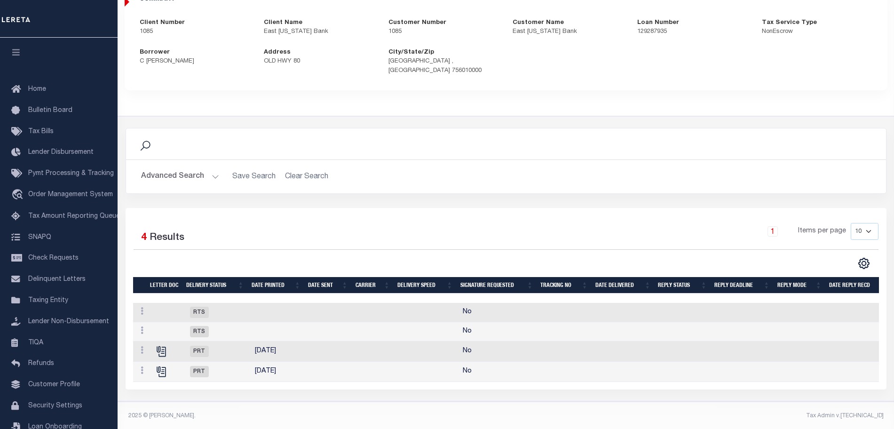
scroll to position [100, 0]
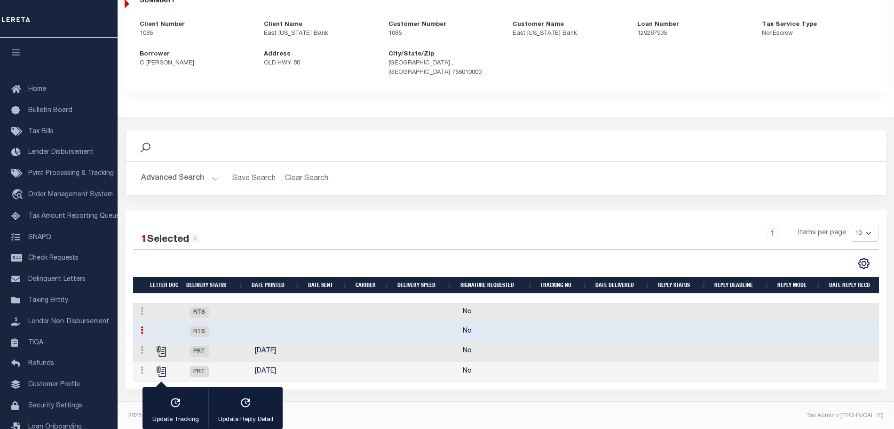
click at [363, 311] on td at bounding box center [376, 312] width 42 height 19
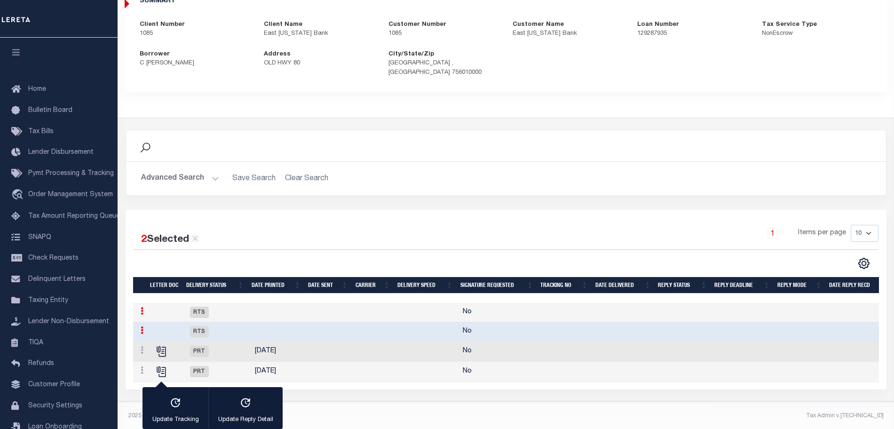
click at [360, 322] on td at bounding box center [376, 331] width 42 height 19
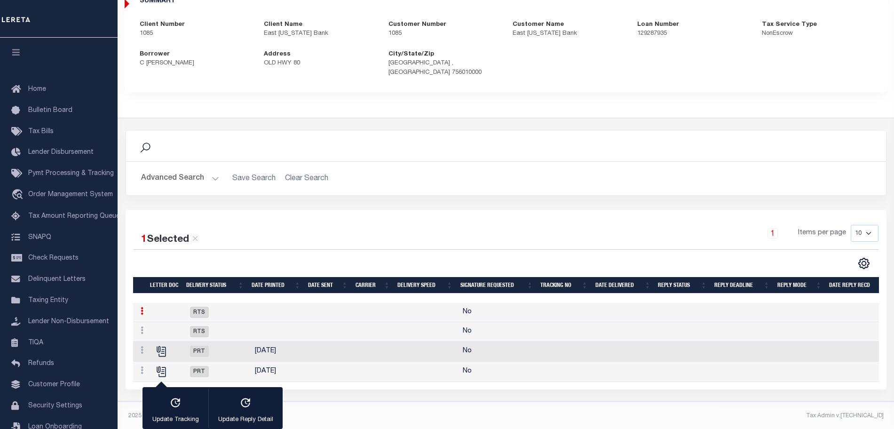
click at [310, 342] on td at bounding box center [331, 352] width 47 height 20
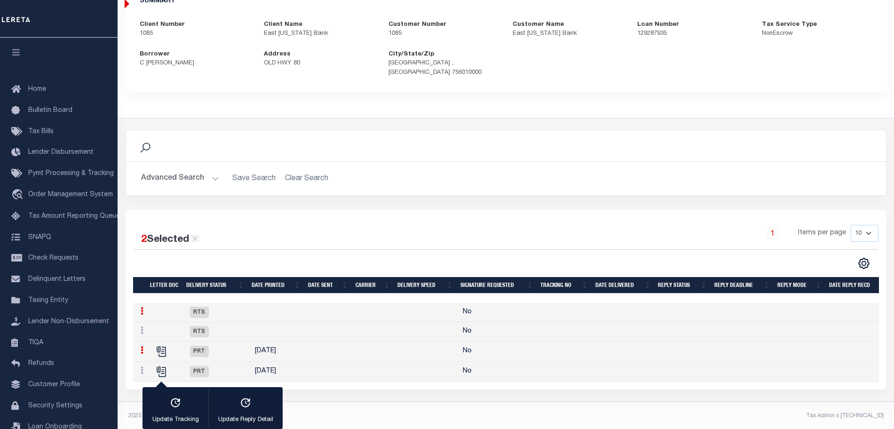
scroll to position [0, 0]
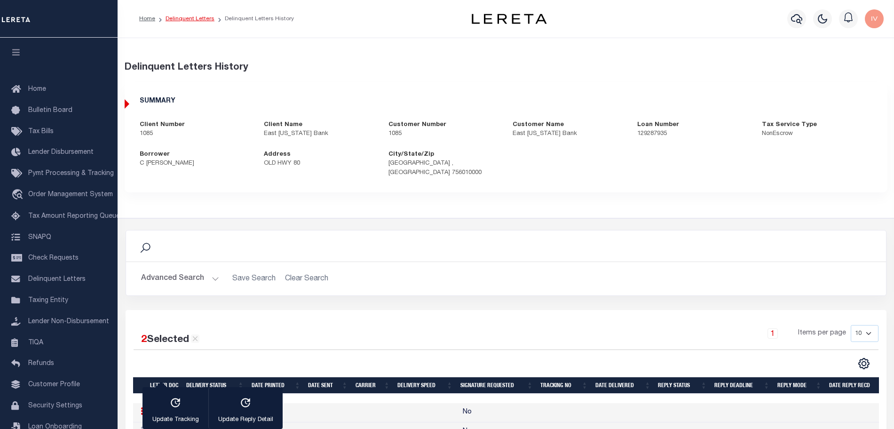
click at [184, 21] on link "Delinquent Letters" at bounding box center [190, 19] width 49 height 6
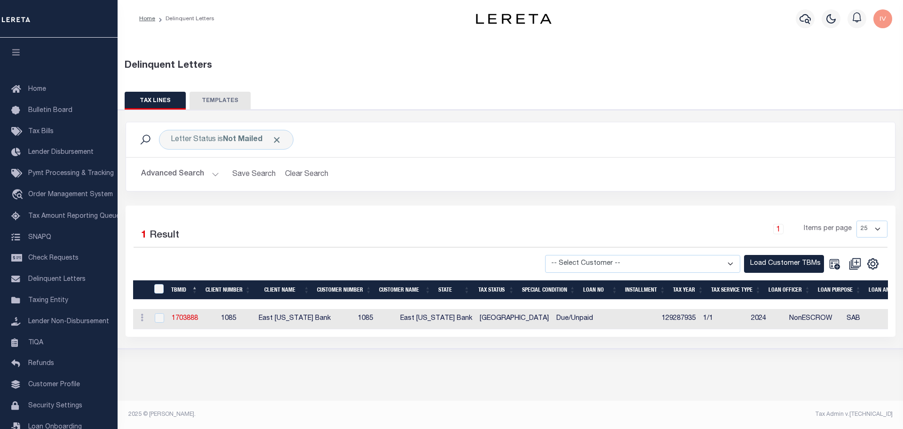
click at [230, 320] on span "1085" at bounding box center [228, 318] width 15 height 7
checkbox input "true"
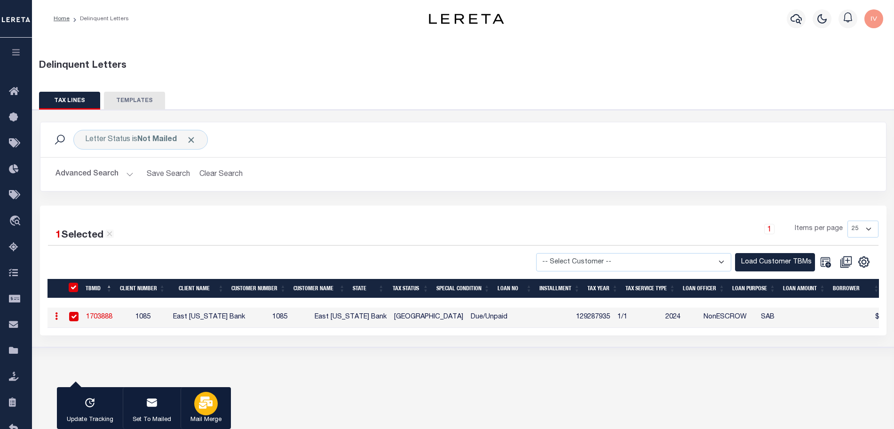
click at [208, 413] on div "button" at bounding box center [206, 404] width 24 height 24
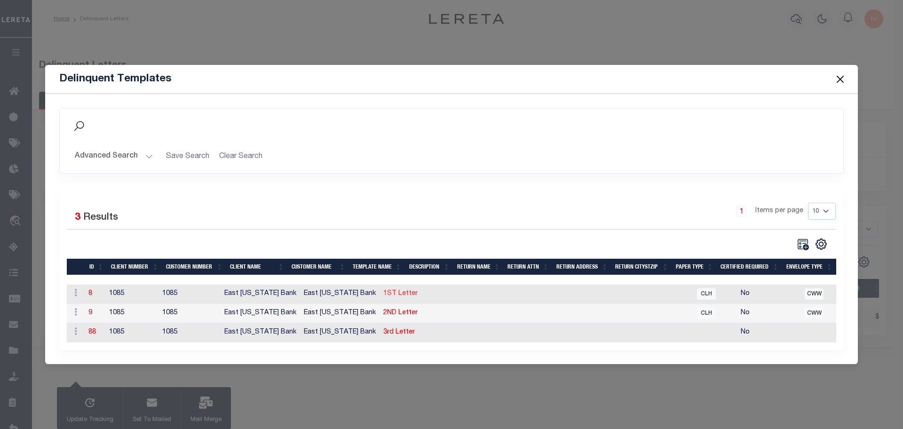
click at [383, 290] on link "1ST Letter" at bounding box center [400, 293] width 34 height 7
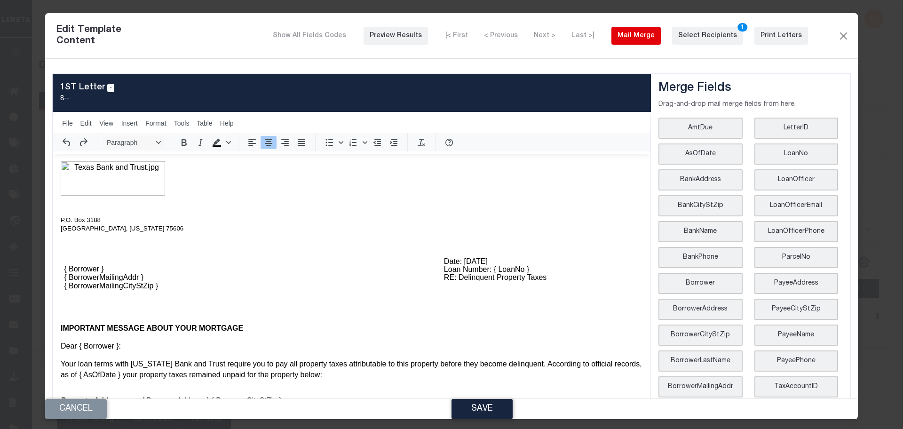
click at [641, 34] on div "Mail Merge" at bounding box center [636, 36] width 37 height 10
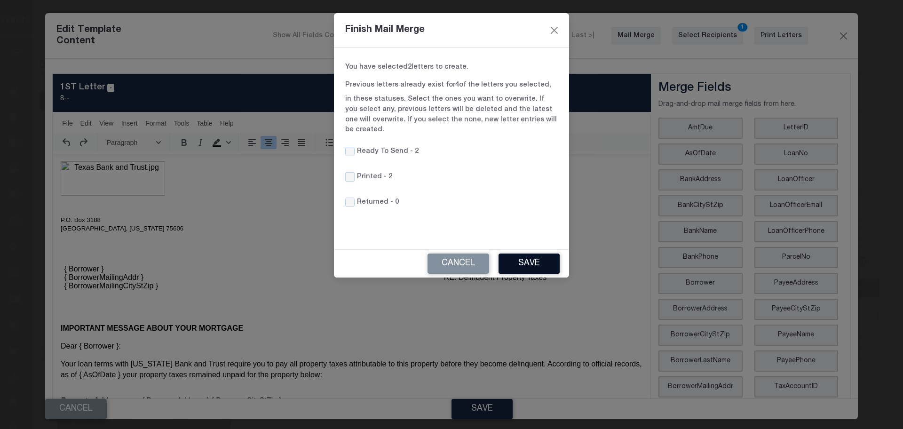
click at [516, 254] on button "Save" at bounding box center [529, 264] width 61 height 20
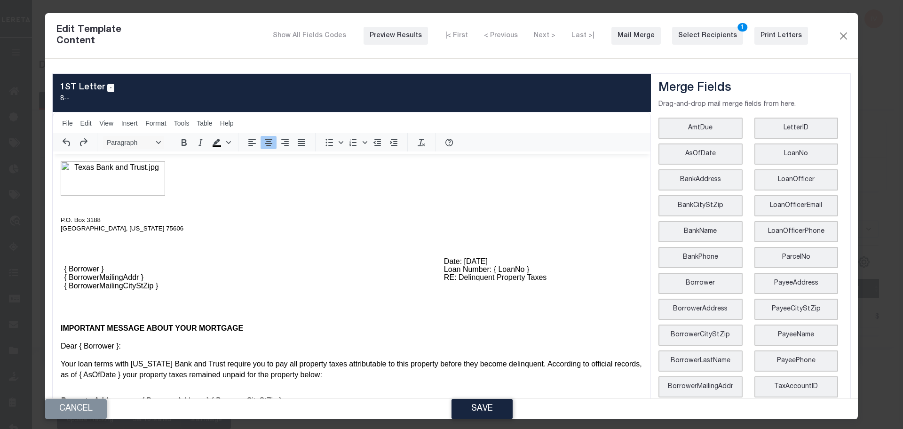
click at [835, 42] on div "Edit Template Content Show All Fields Codes Preview Results |< First < Previous…" at bounding box center [451, 36] width 813 height 46
click at [838, 37] on button "Close" at bounding box center [843, 36] width 11 height 12
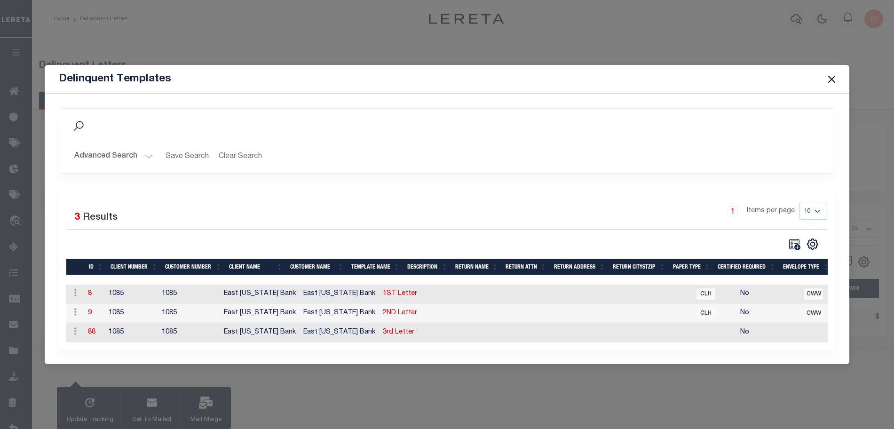
click at [828, 80] on button "Close" at bounding box center [832, 79] width 12 height 12
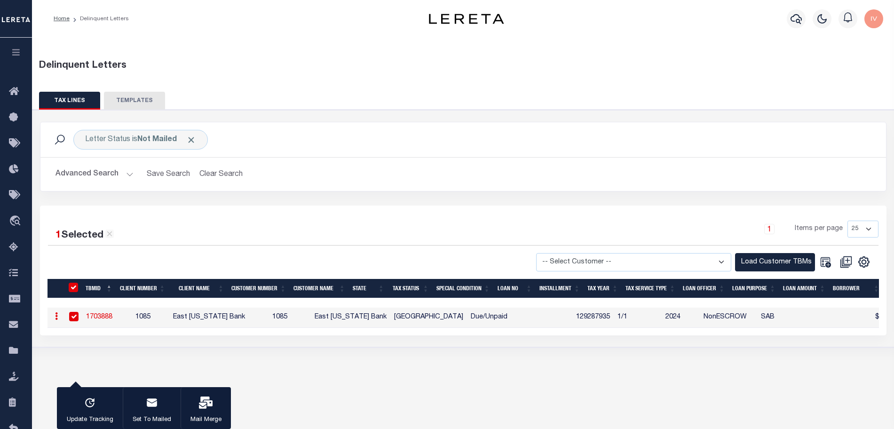
click at [115, 314] on td "1703888" at bounding box center [99, 318] width 34 height 20
checkbox input "false"
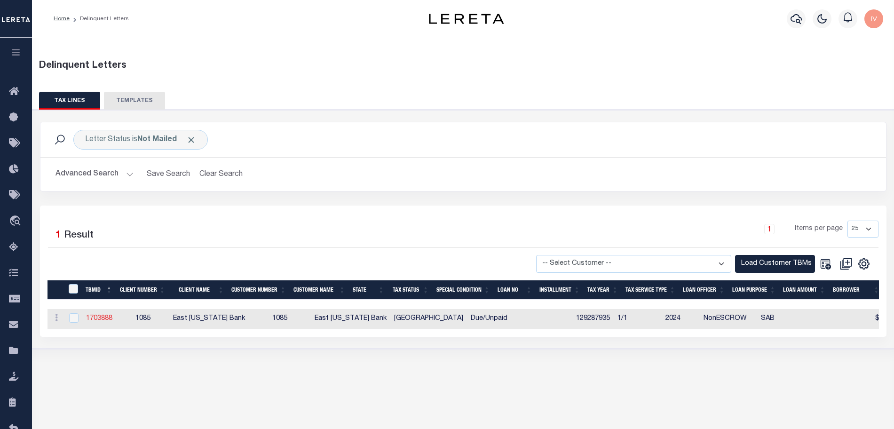
click at [107, 317] on link "1703888" at bounding box center [99, 318] width 26 height 7
checkbox input "true"
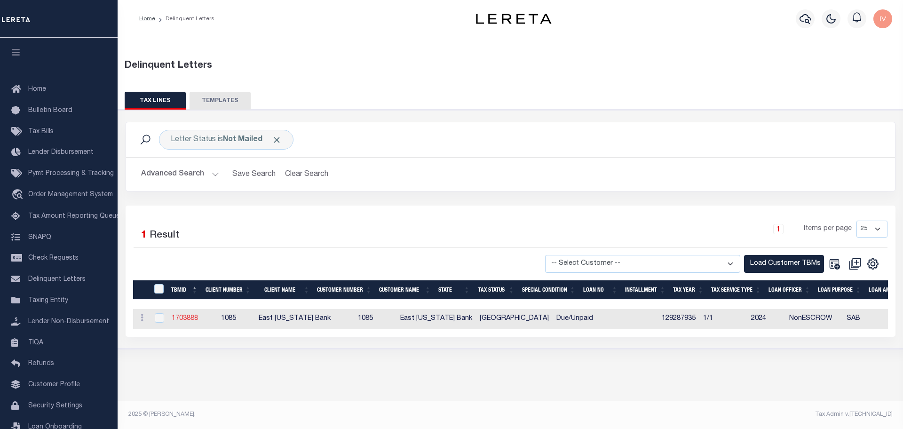
click at [192, 317] on link "1703888" at bounding box center [185, 318] width 26 height 7
checkbox input "true"
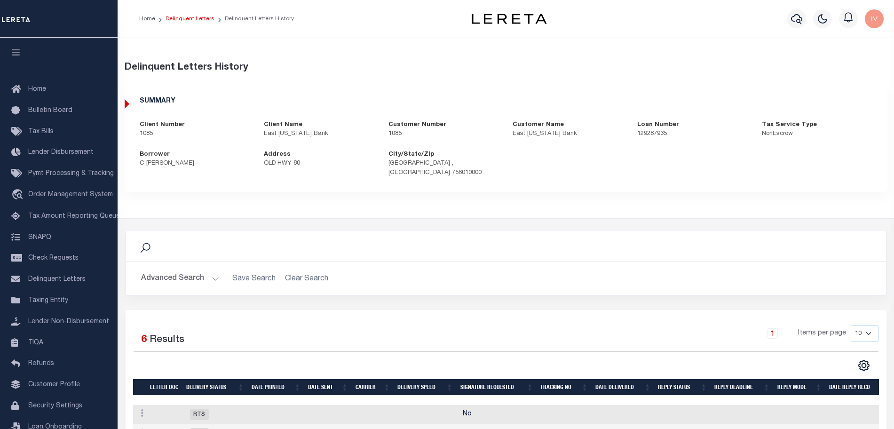
click at [176, 19] on link "Delinquent Letters" at bounding box center [190, 19] width 49 height 6
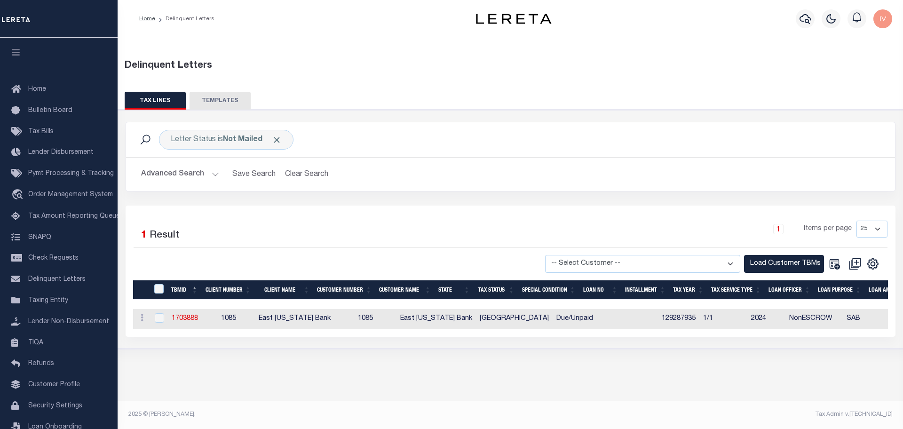
click at [556, 318] on span "Due/Unpaid" at bounding box center [574, 318] width 37 height 7
checkbox input "true"
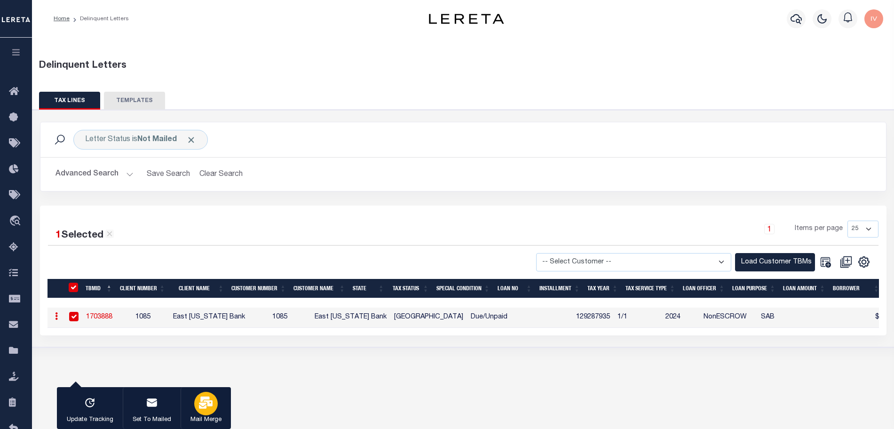
click at [208, 406] on icon "button" at bounding box center [206, 403] width 14 height 12
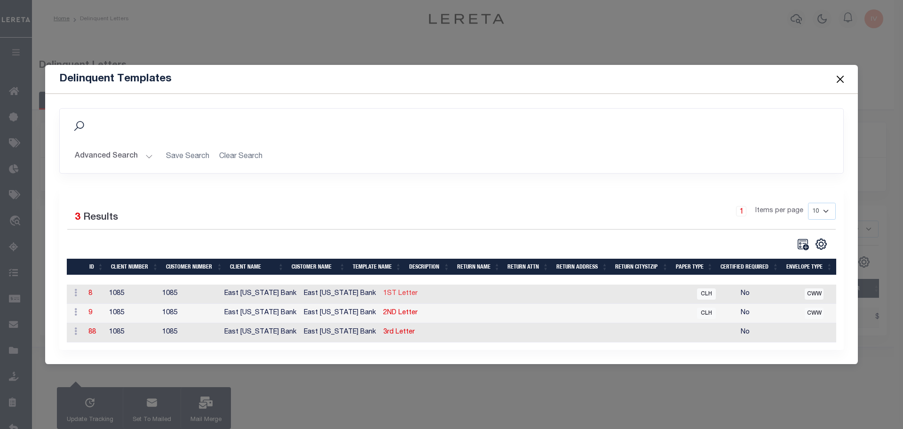
click at [383, 293] on link "1ST Letter" at bounding box center [400, 293] width 34 height 7
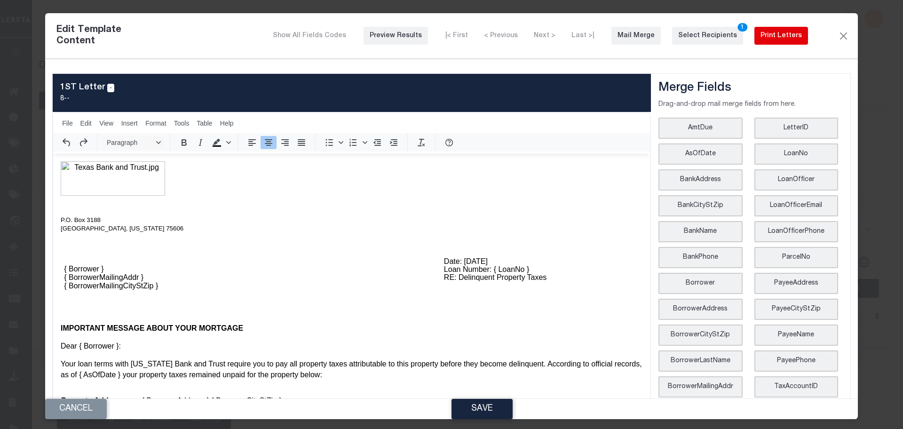
click at [761, 37] on div "Print Letters" at bounding box center [781, 36] width 41 height 10
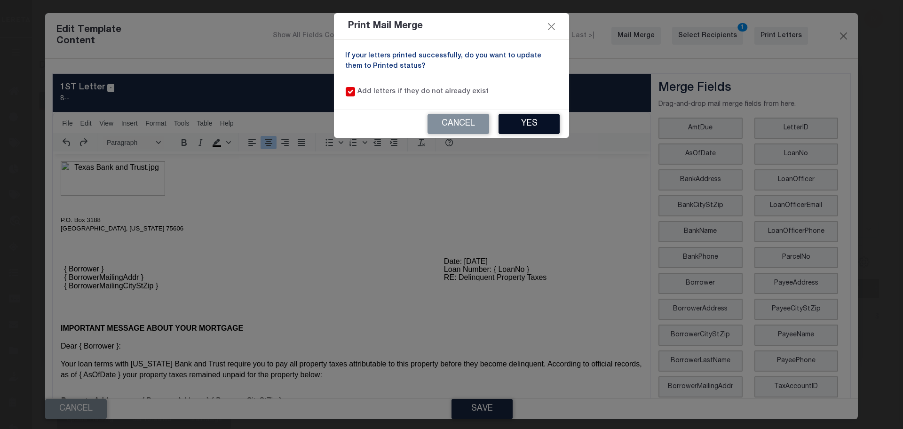
click at [542, 120] on button "Yes" at bounding box center [529, 124] width 61 height 20
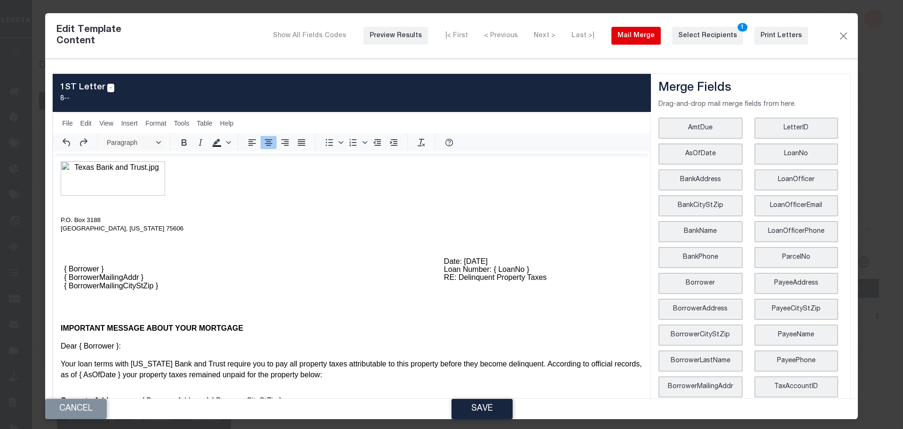
click at [643, 29] on button "Mail Merge" at bounding box center [636, 36] width 49 height 18
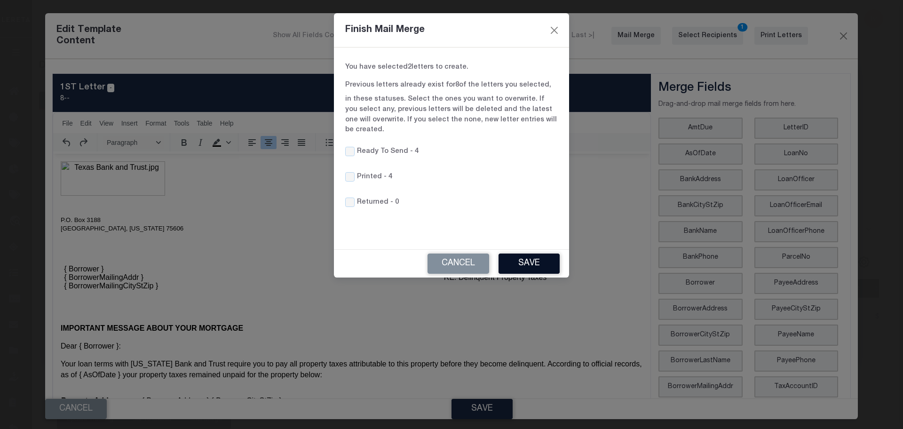
click at [524, 254] on button "Save" at bounding box center [529, 264] width 61 height 20
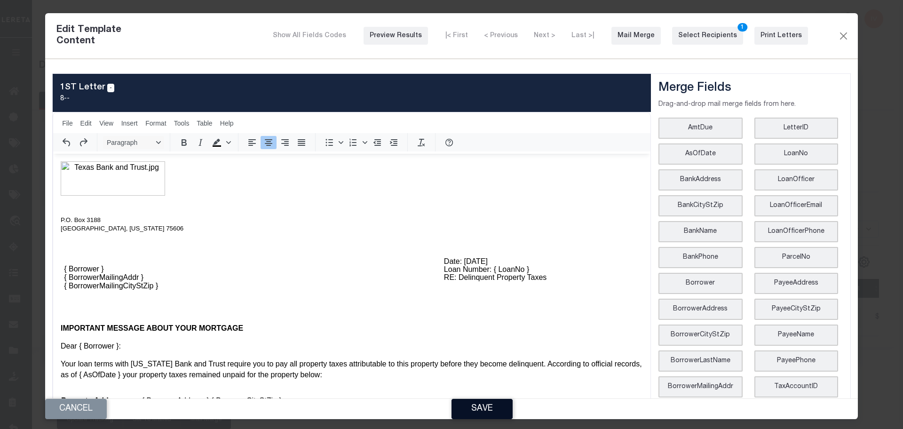
click at [474, 405] on button "Save" at bounding box center [482, 409] width 61 height 20
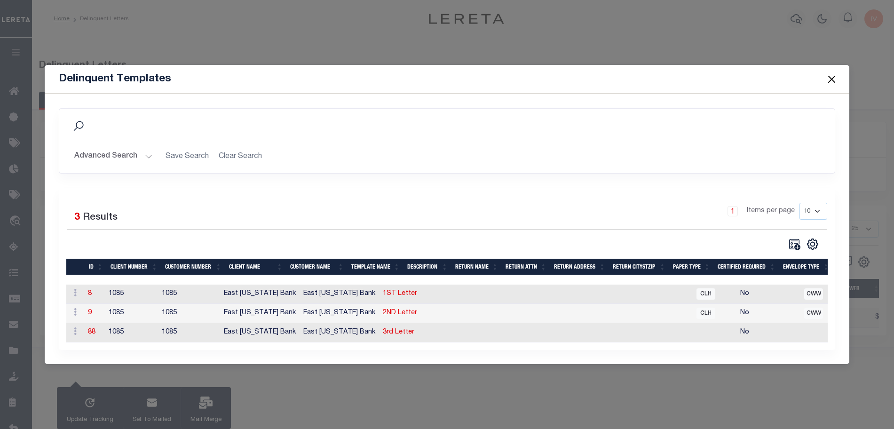
click at [831, 73] on button "Close" at bounding box center [832, 79] width 12 height 12
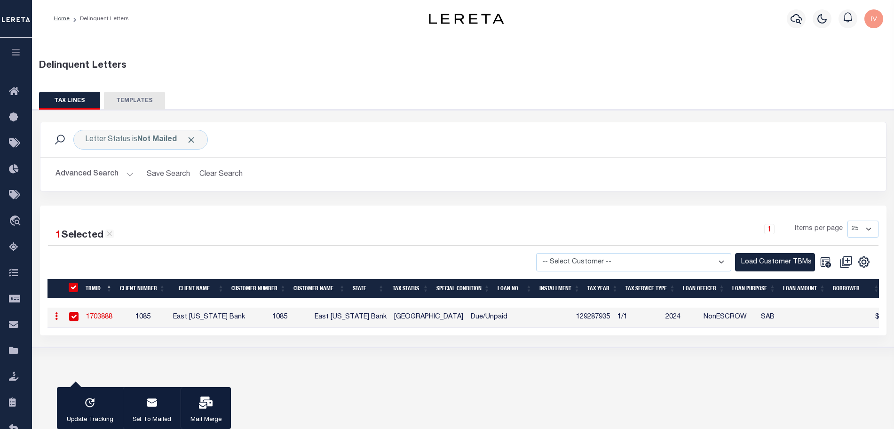
click at [109, 316] on link "1703888" at bounding box center [99, 317] width 26 height 7
checkbox input "false"
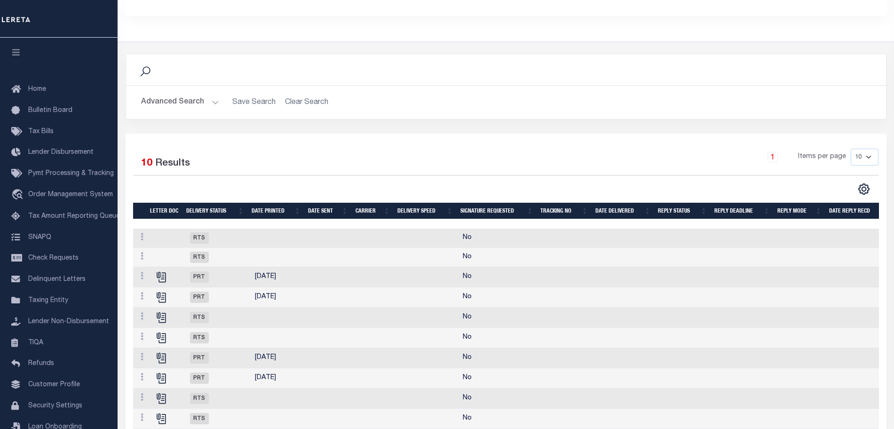
scroll to position [227, 0]
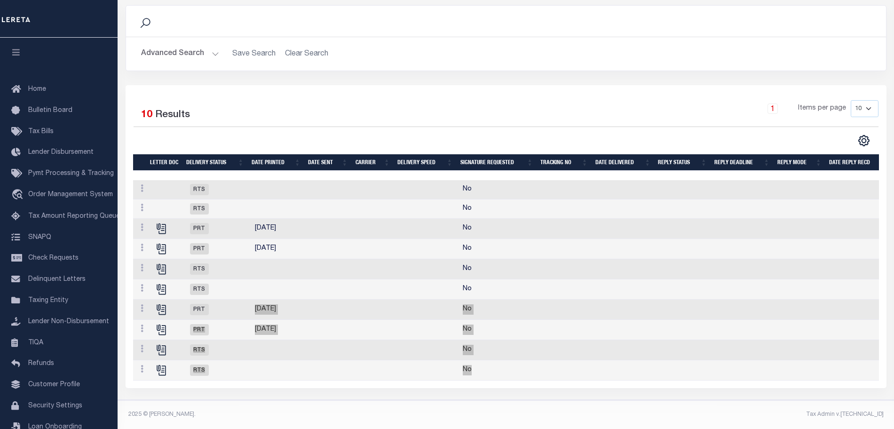
drag, startPoint x: 252, startPoint y: 292, endPoint x: 529, endPoint y: 365, distance: 286.2
click at [529, 365] on tbody "Details Delete RTS No Details Delete RTS No Details Delete PRT [DATE] No Detail…" at bounding box center [550, 280] width 835 height 200
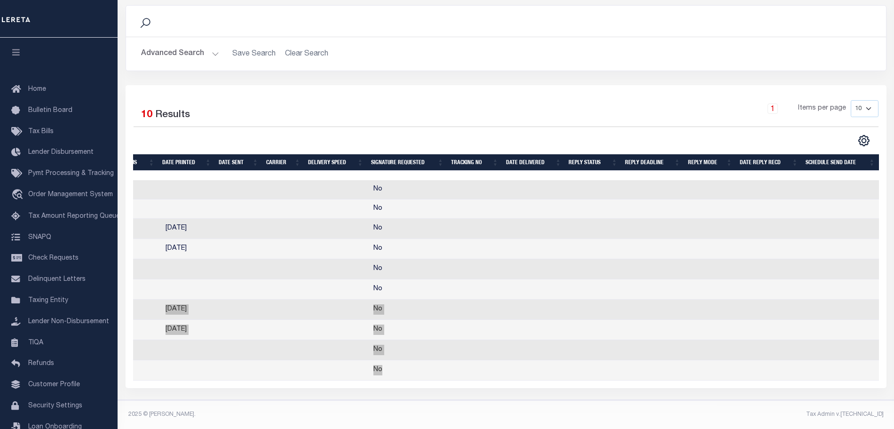
scroll to position [0, 0]
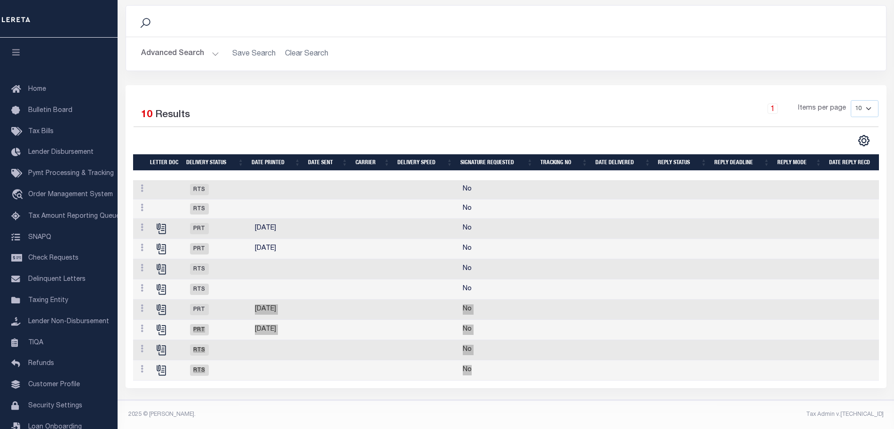
click at [522, 331] on td "No" at bounding box center [499, 330] width 80 height 20
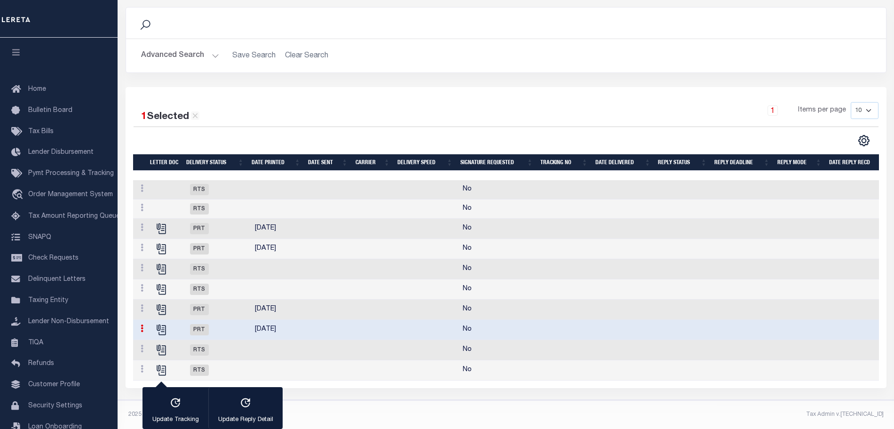
click at [515, 329] on td "No" at bounding box center [499, 330] width 80 height 20
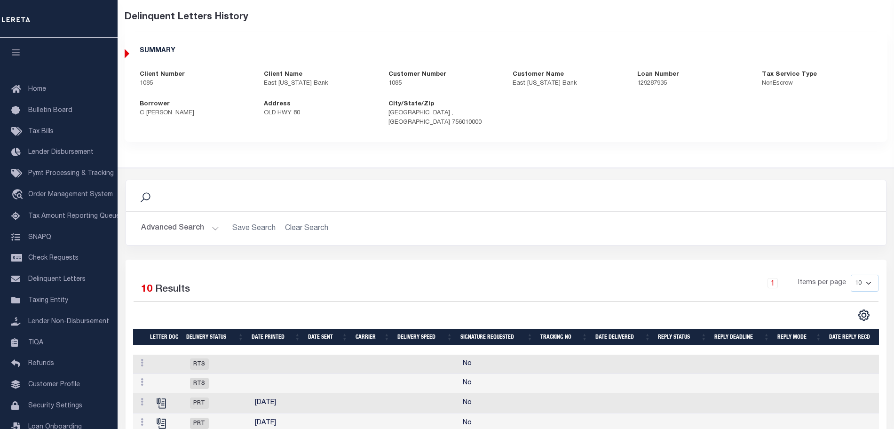
scroll to position [0, 0]
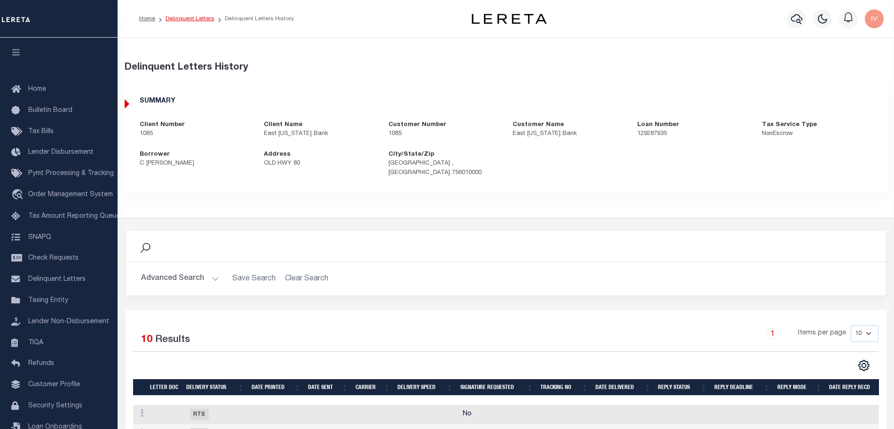
click at [187, 16] on link "Delinquent Letters" at bounding box center [190, 19] width 49 height 6
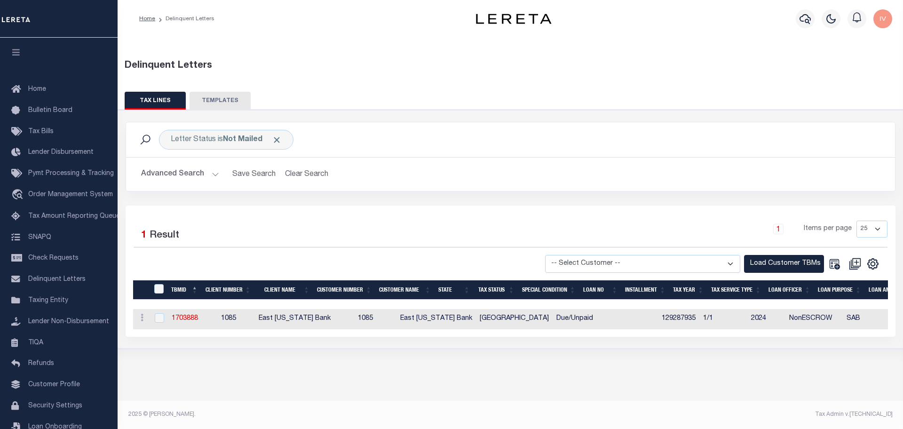
click at [358, 317] on span "1085" at bounding box center [365, 318] width 15 height 7
checkbox input "true"
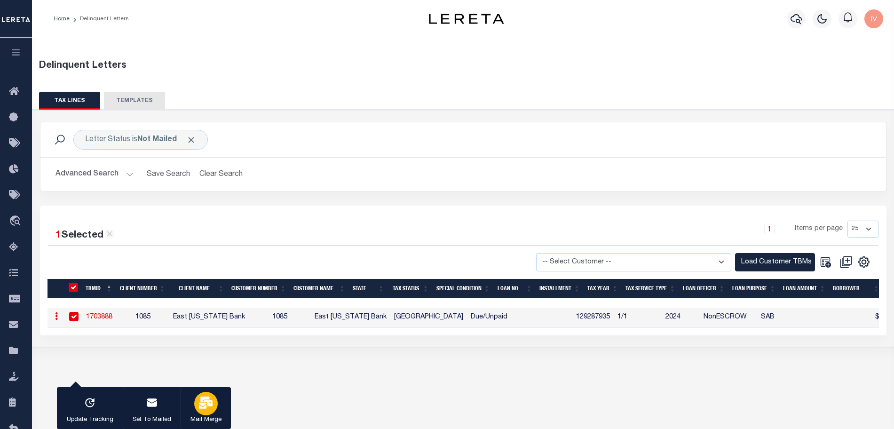
click at [193, 394] on button "Mail Merge" at bounding box center [206, 408] width 50 height 42
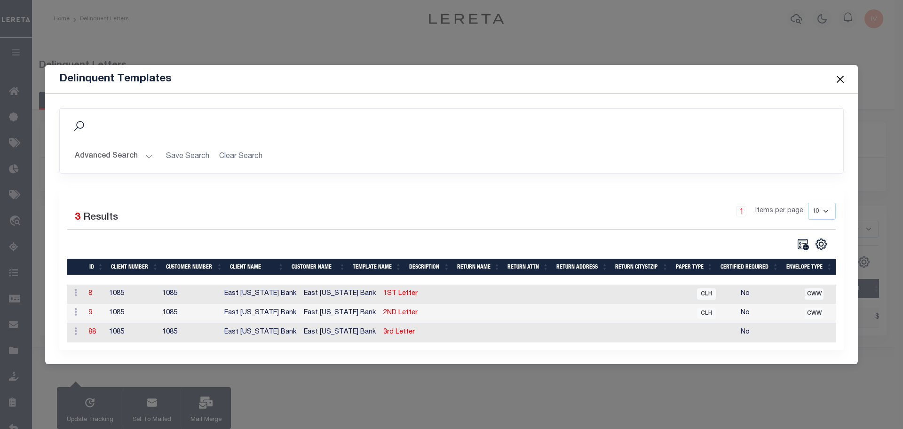
click at [380, 286] on td "1ST Letter" at bounding box center [407, 294] width 55 height 19
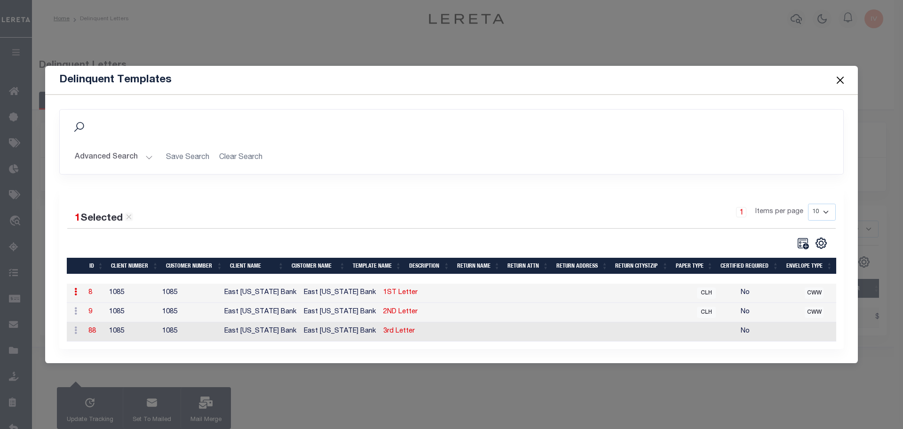
click at [383, 290] on link "1ST Letter" at bounding box center [400, 292] width 34 height 7
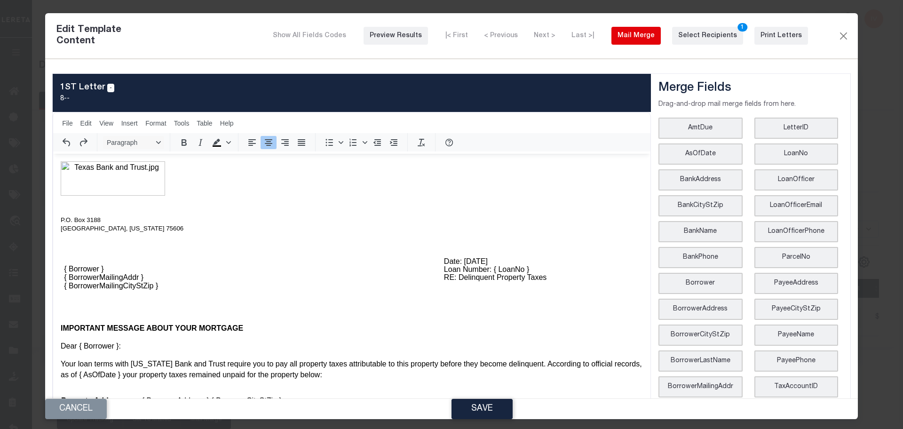
click at [629, 36] on div "Mail Merge" at bounding box center [636, 36] width 37 height 10
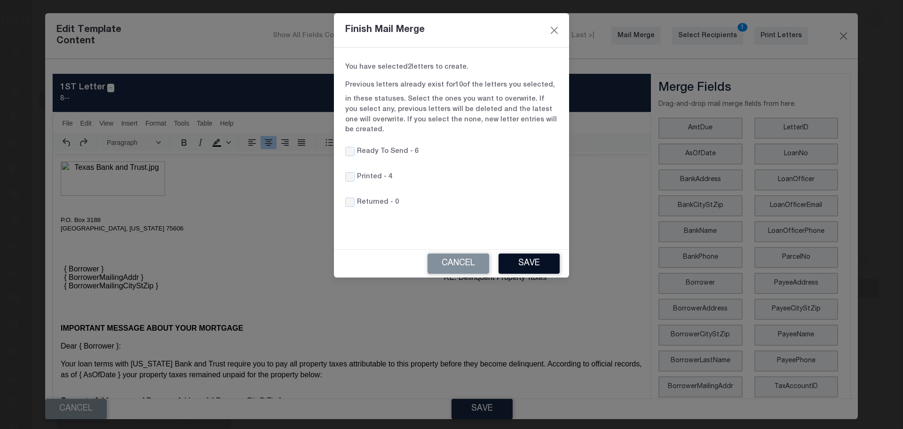
click at [532, 254] on button "Save" at bounding box center [529, 264] width 61 height 20
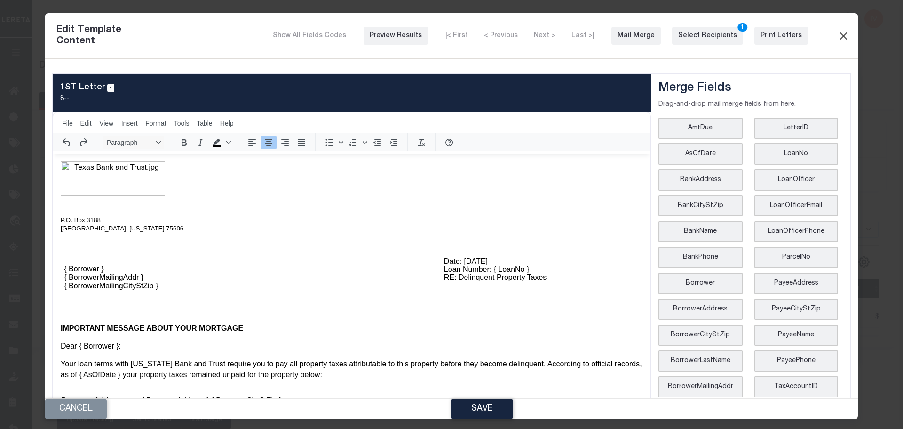
click at [841, 40] on button "Close" at bounding box center [843, 36] width 11 height 12
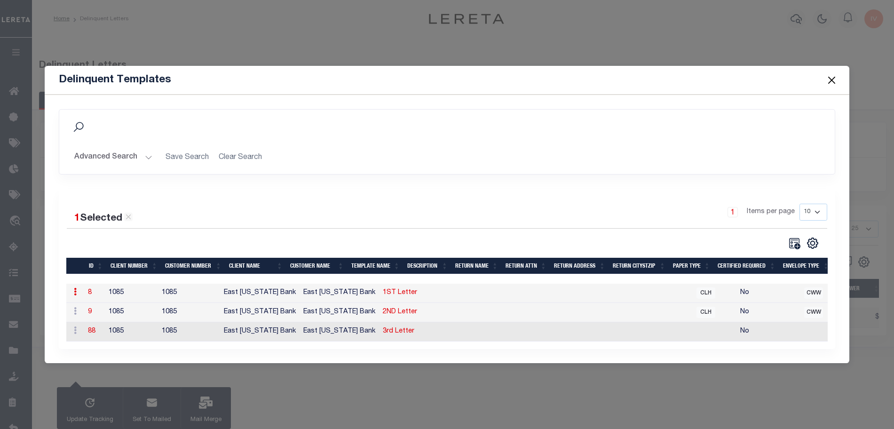
click at [829, 79] on button "Close" at bounding box center [832, 80] width 12 height 12
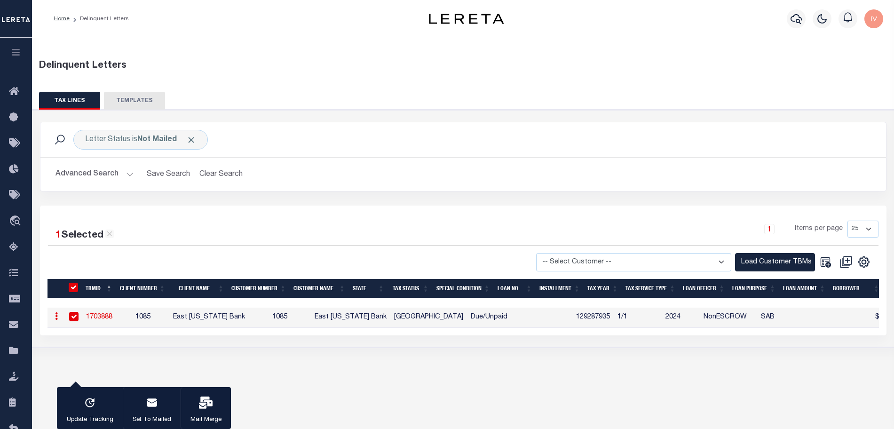
click at [99, 315] on link "1703888" at bounding box center [99, 317] width 26 height 7
checkbox input "false"
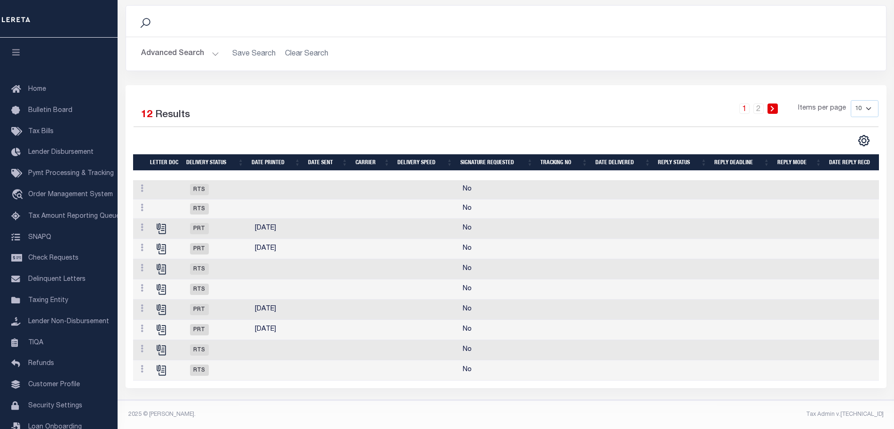
scroll to position [109, 0]
